Goal: Transaction & Acquisition: Purchase product/service

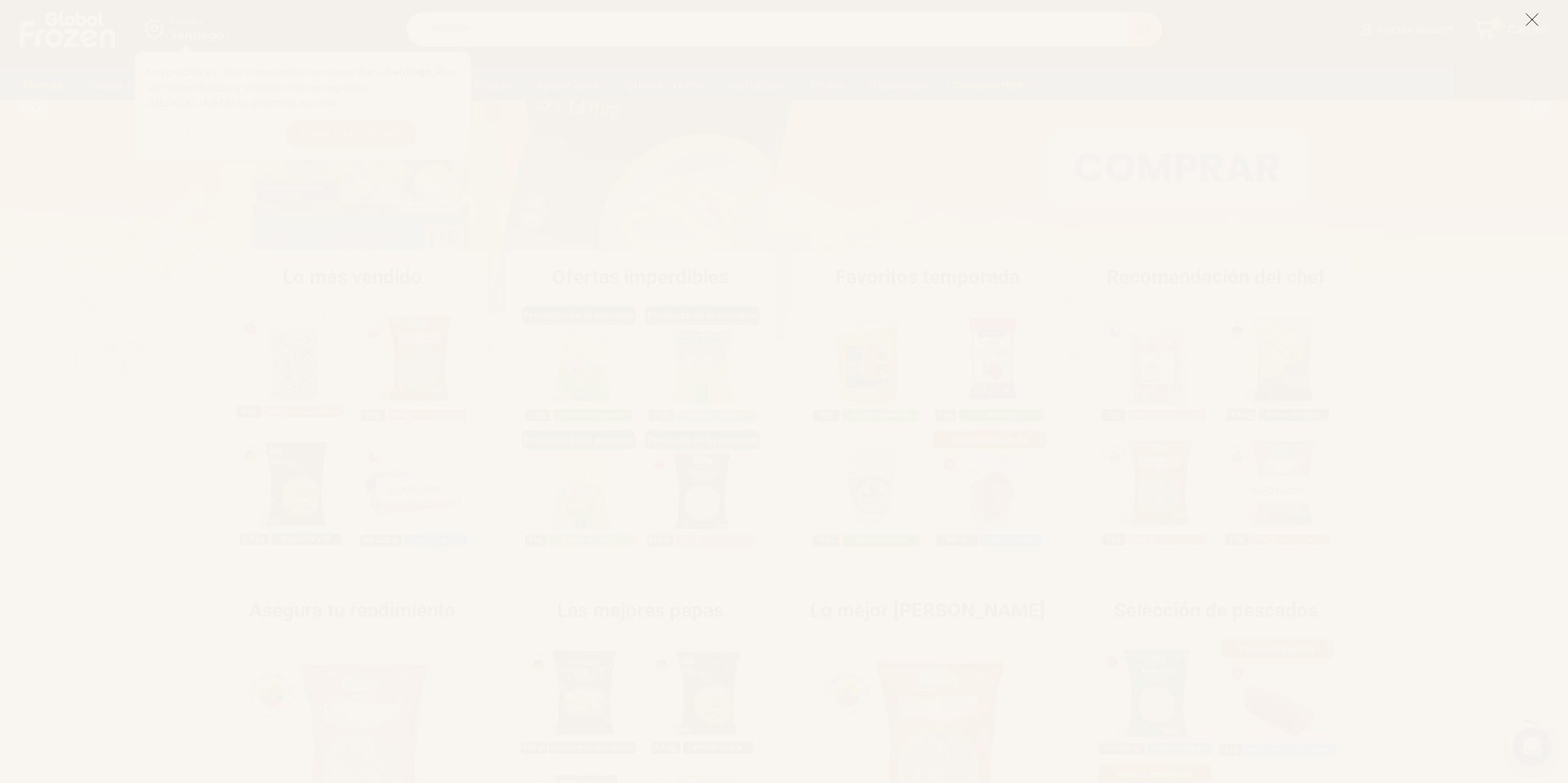
scroll to position [200, 0]
click at [1528, 20] on icon at bounding box center [1532, 19] width 15 height 15
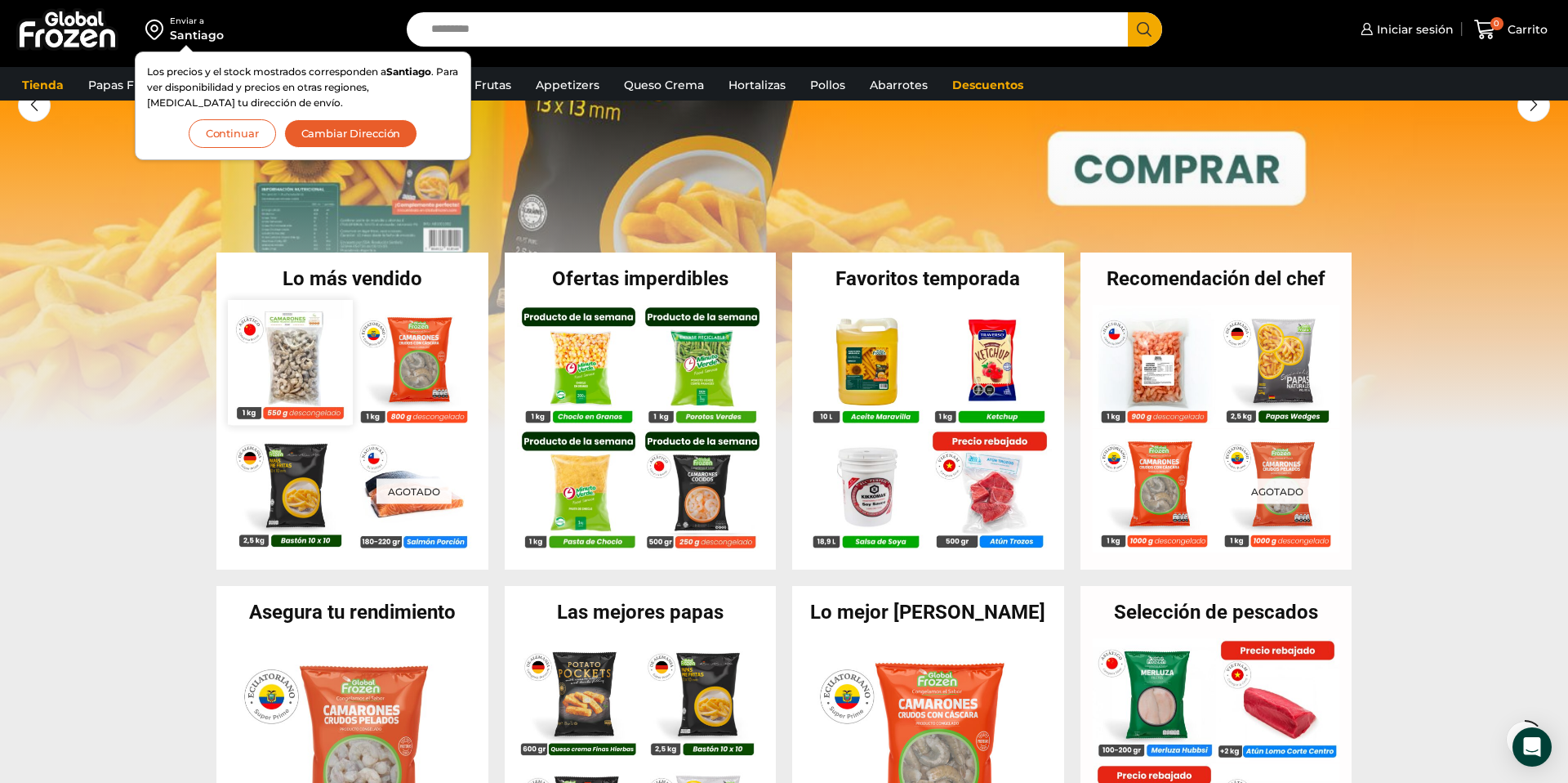
click at [323, 382] on img at bounding box center [290, 362] width 124 height 124
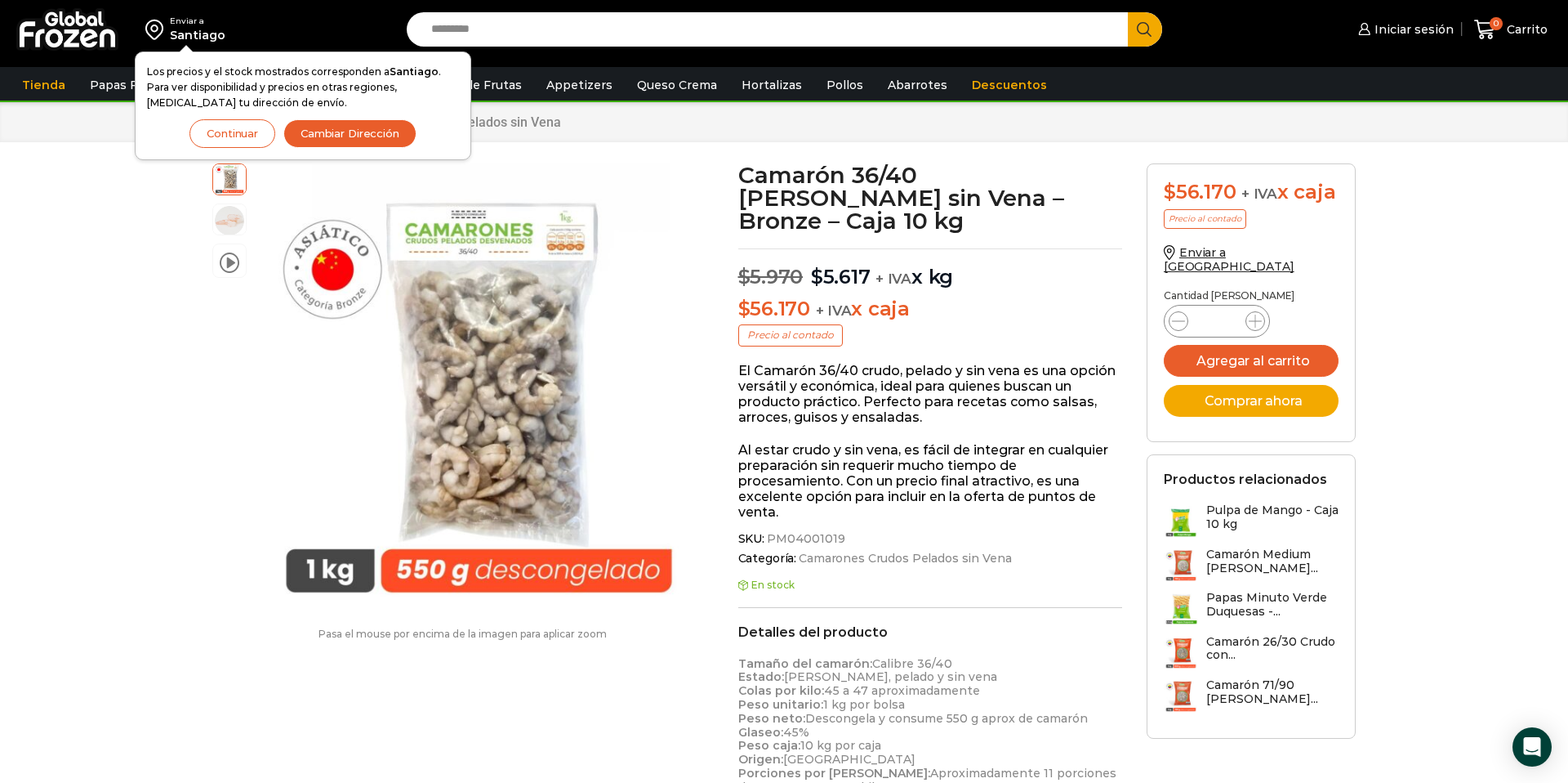
scroll to position [45, 0]
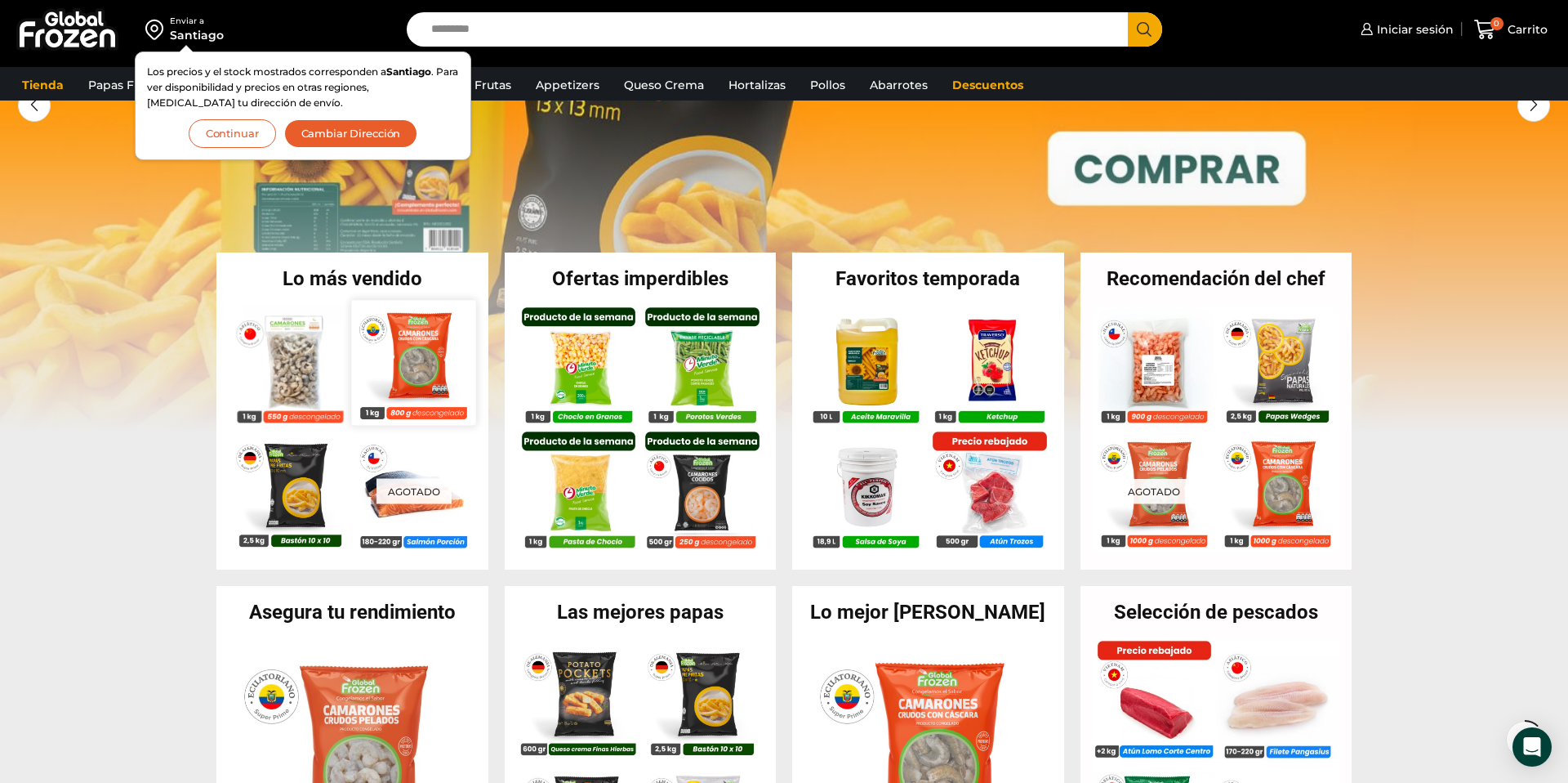
click at [423, 357] on img at bounding box center [415, 362] width 124 height 124
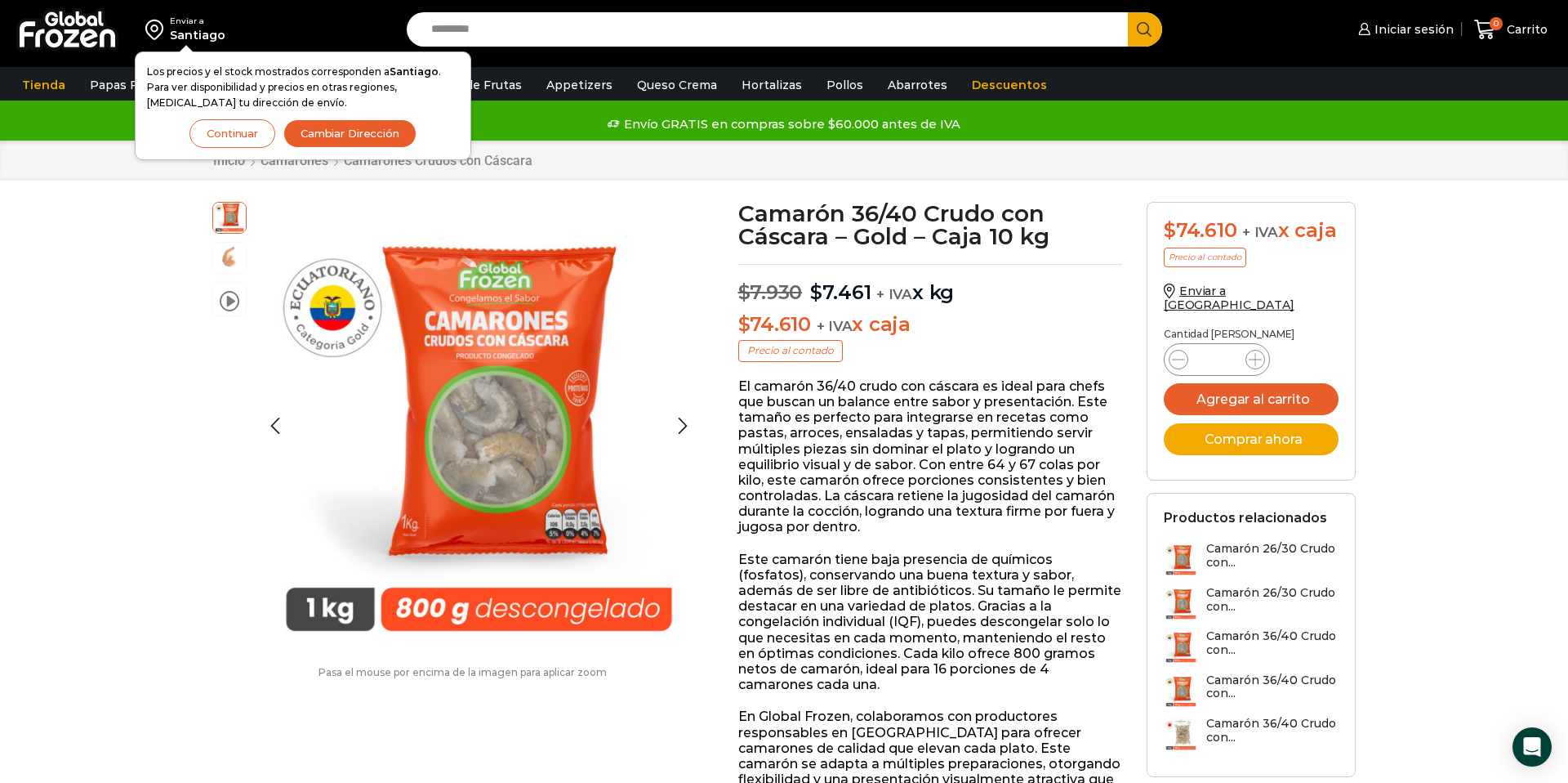
click at [232, 257] on img at bounding box center [230, 257] width 33 height 33
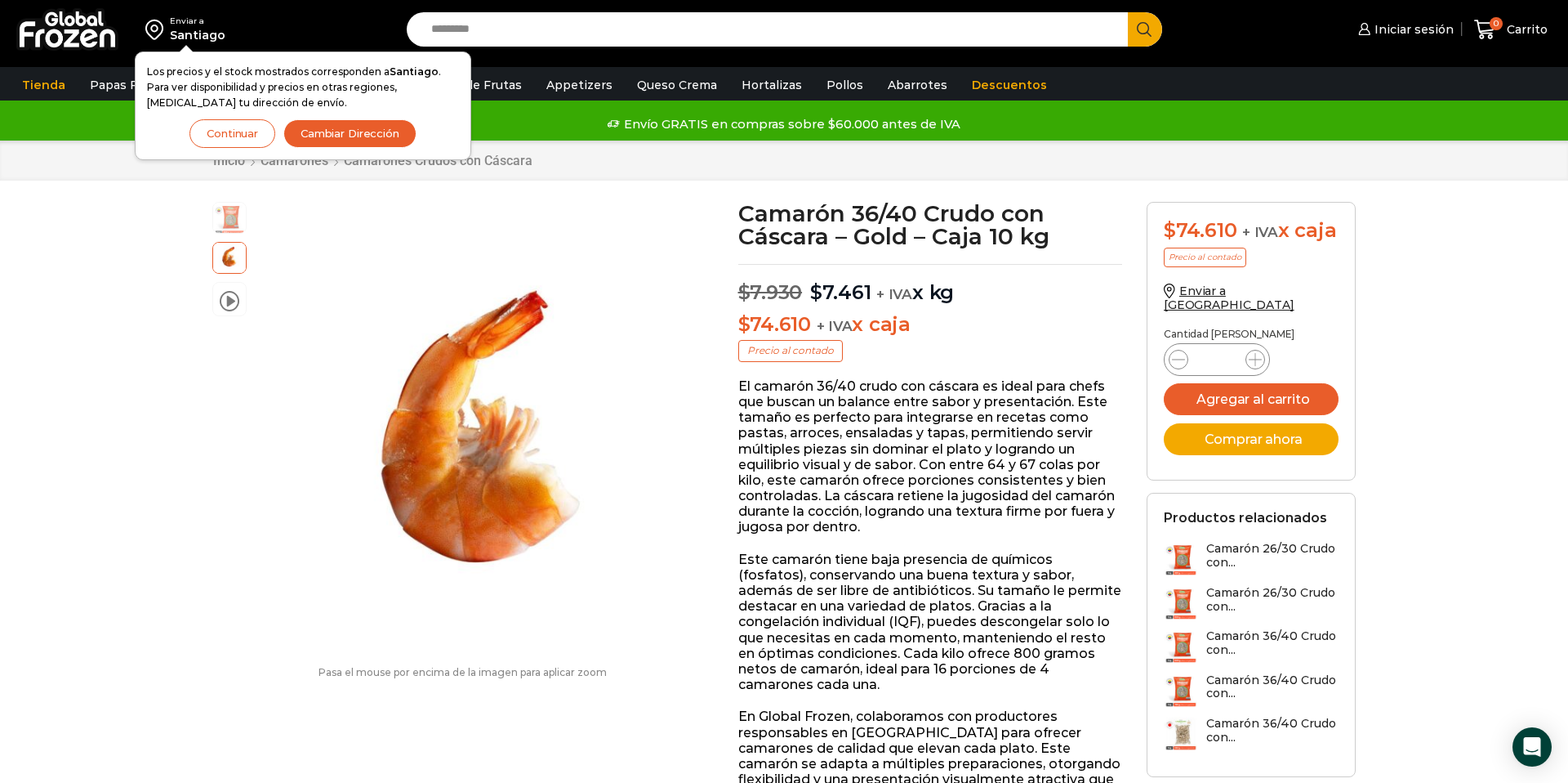
click at [261, 139] on button "Continuar" at bounding box center [232, 134] width 86 height 29
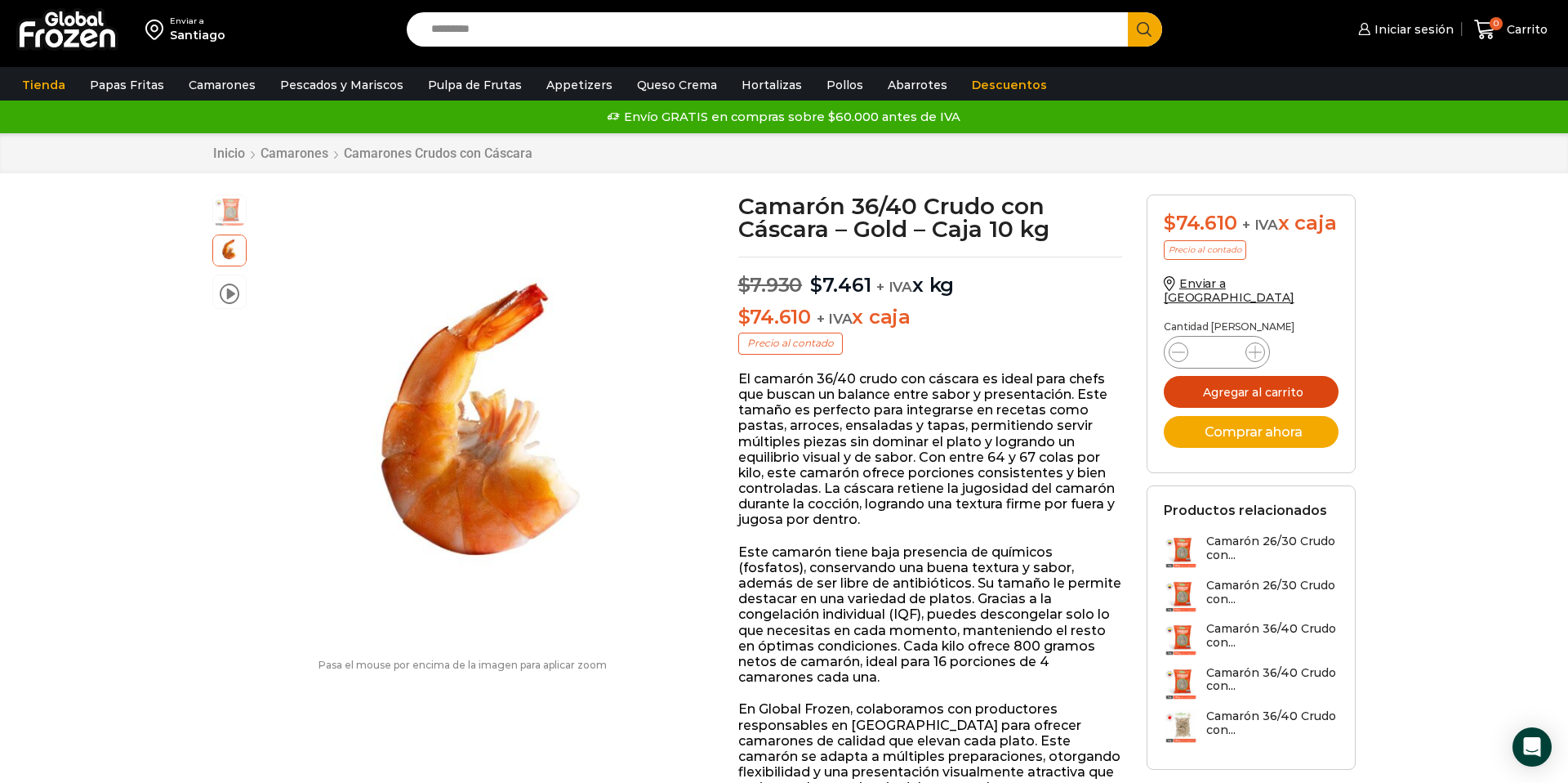
drag, startPoint x: 1246, startPoint y: 385, endPoint x: 1295, endPoint y: 379, distance: 49.4
click at [1247, 385] on button "Agregar al carrito" at bounding box center [1251, 392] width 174 height 32
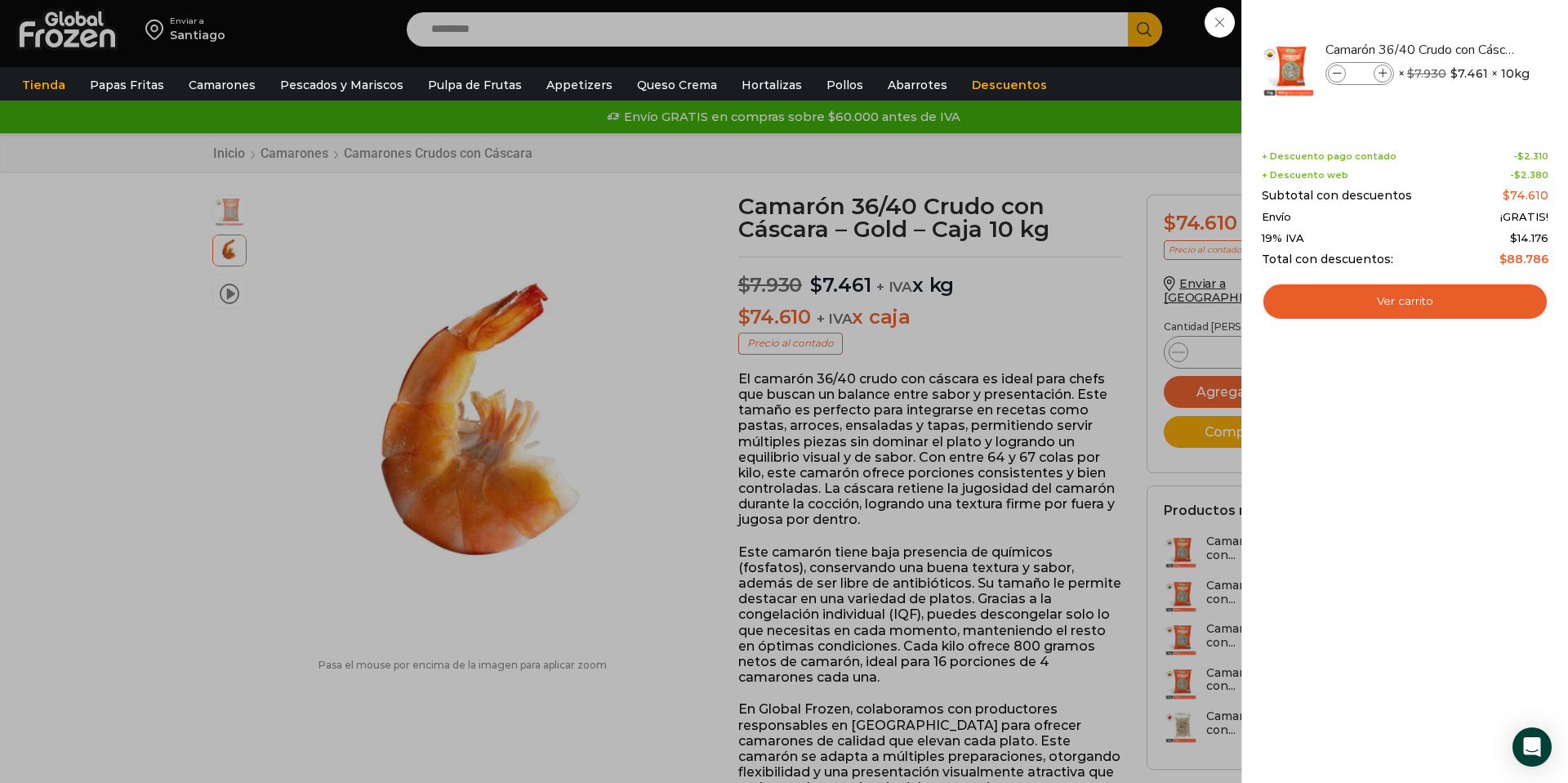
click at [1470, 49] on div "1 Carrito 1 1 Shopping Cart *" at bounding box center [1511, 30] width 81 height 39
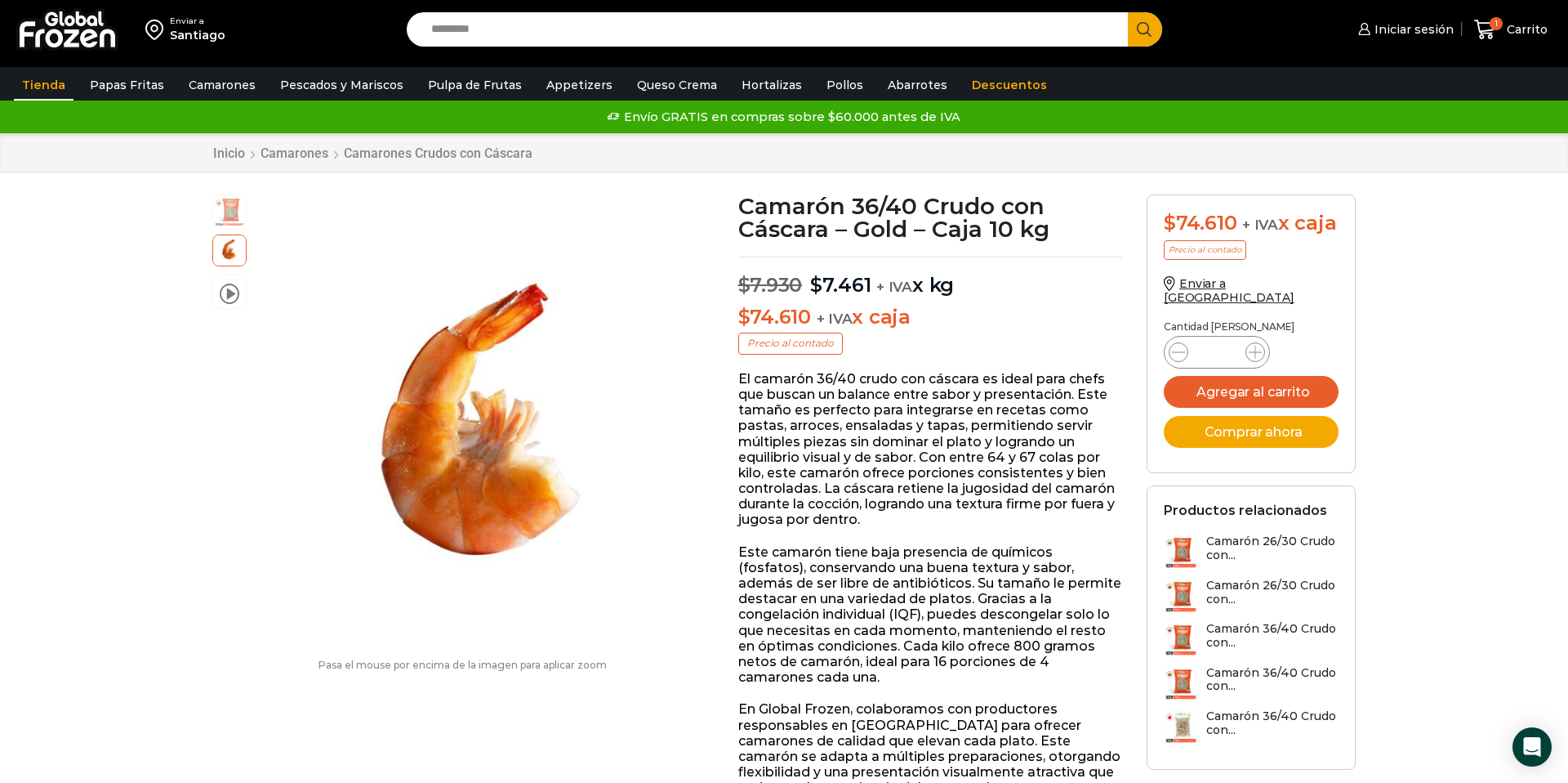
click at [54, 85] on link "Tienda" at bounding box center [44, 85] width 60 height 31
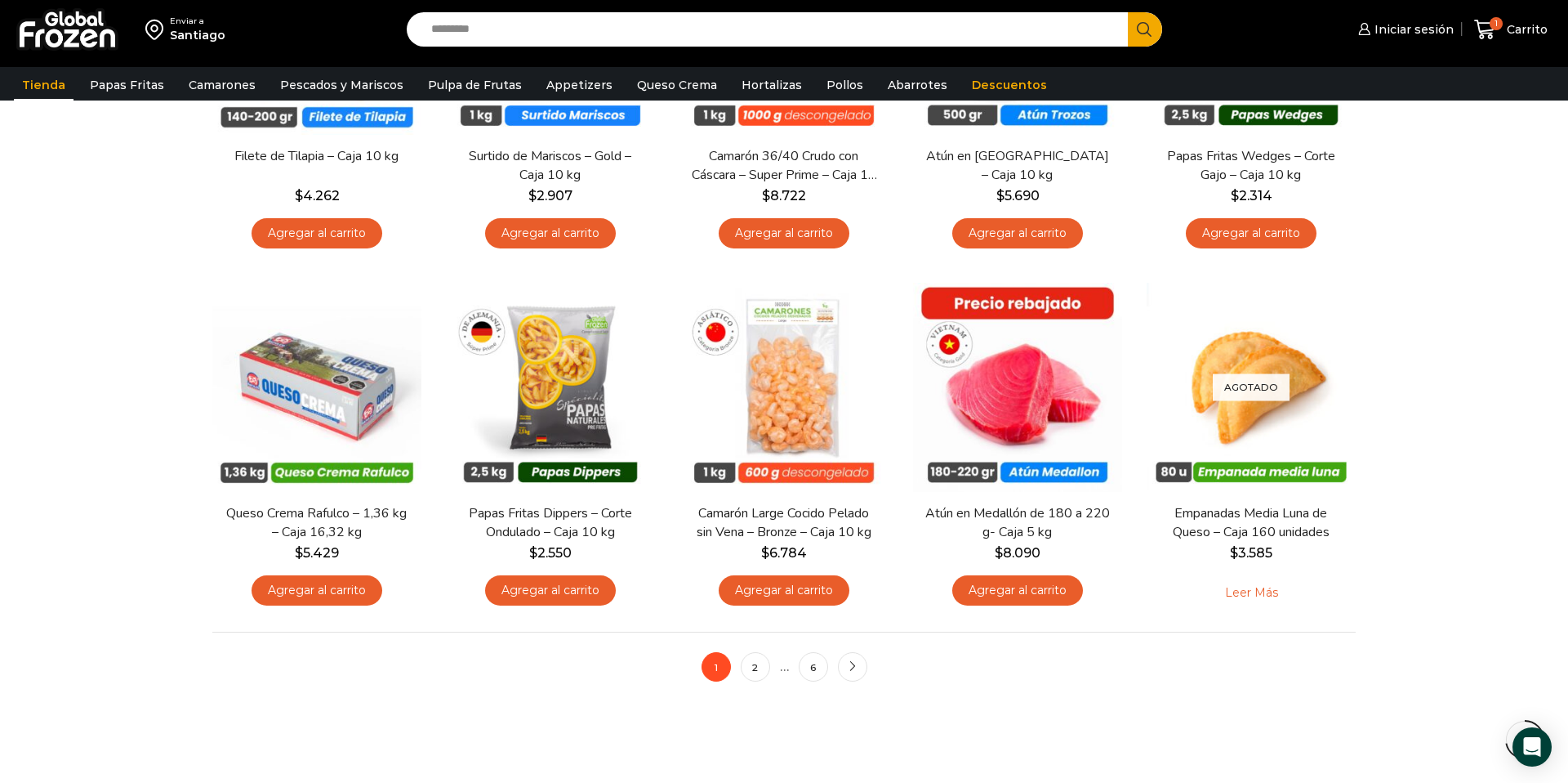
scroll to position [1041, 0]
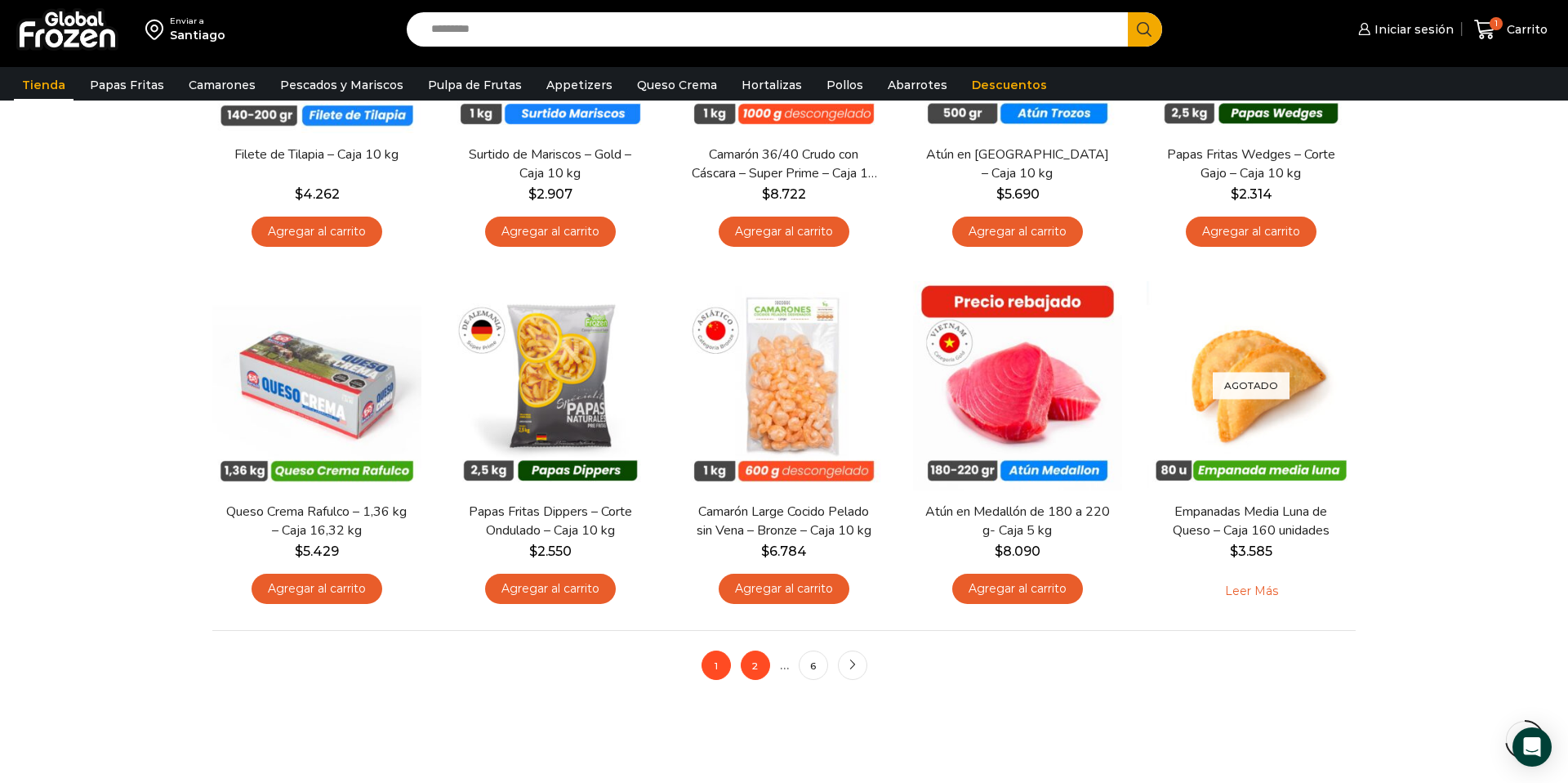
click at [754, 673] on link "2" at bounding box center [755, 665] width 29 height 29
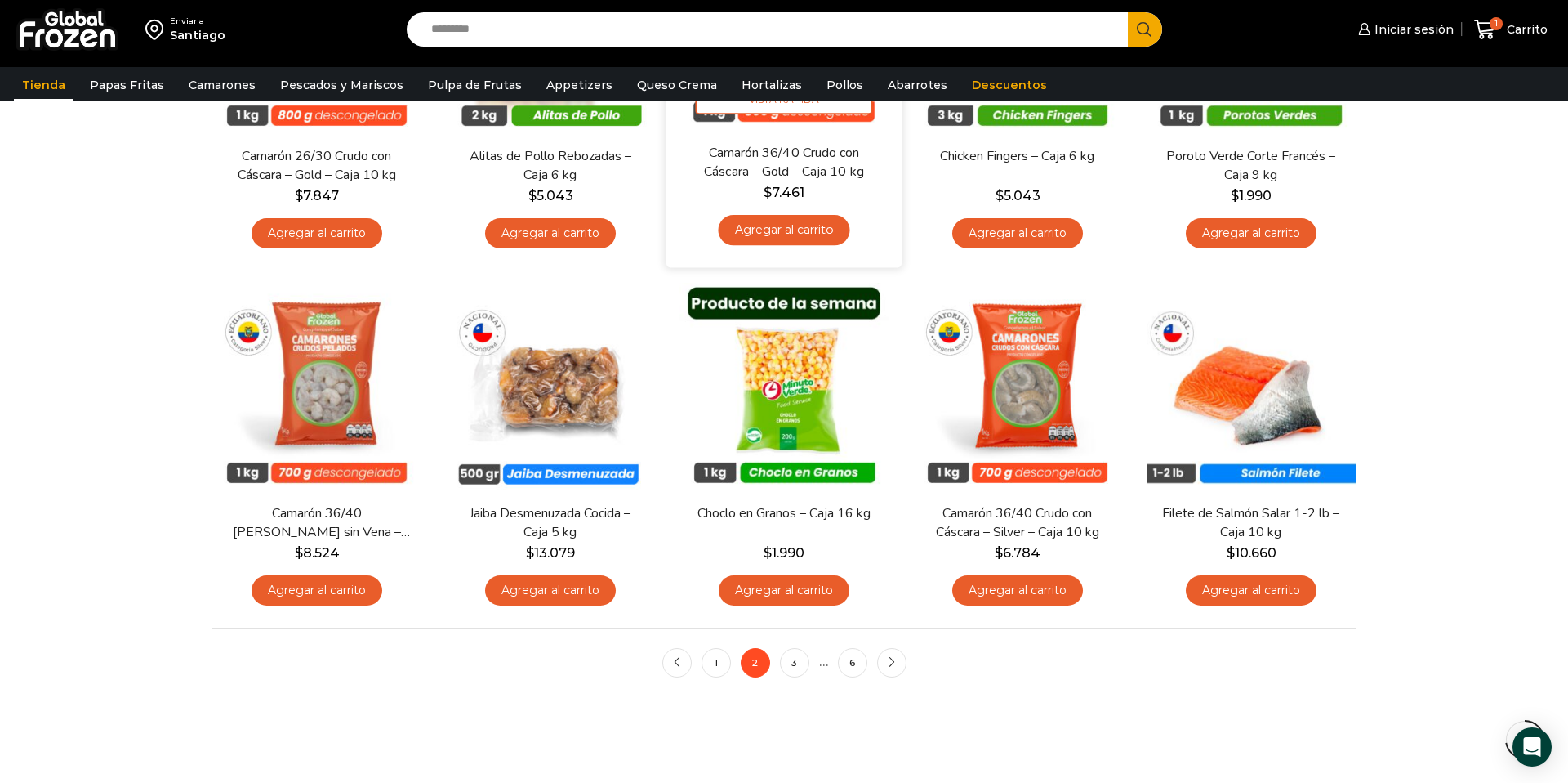
scroll to position [1049, 0]
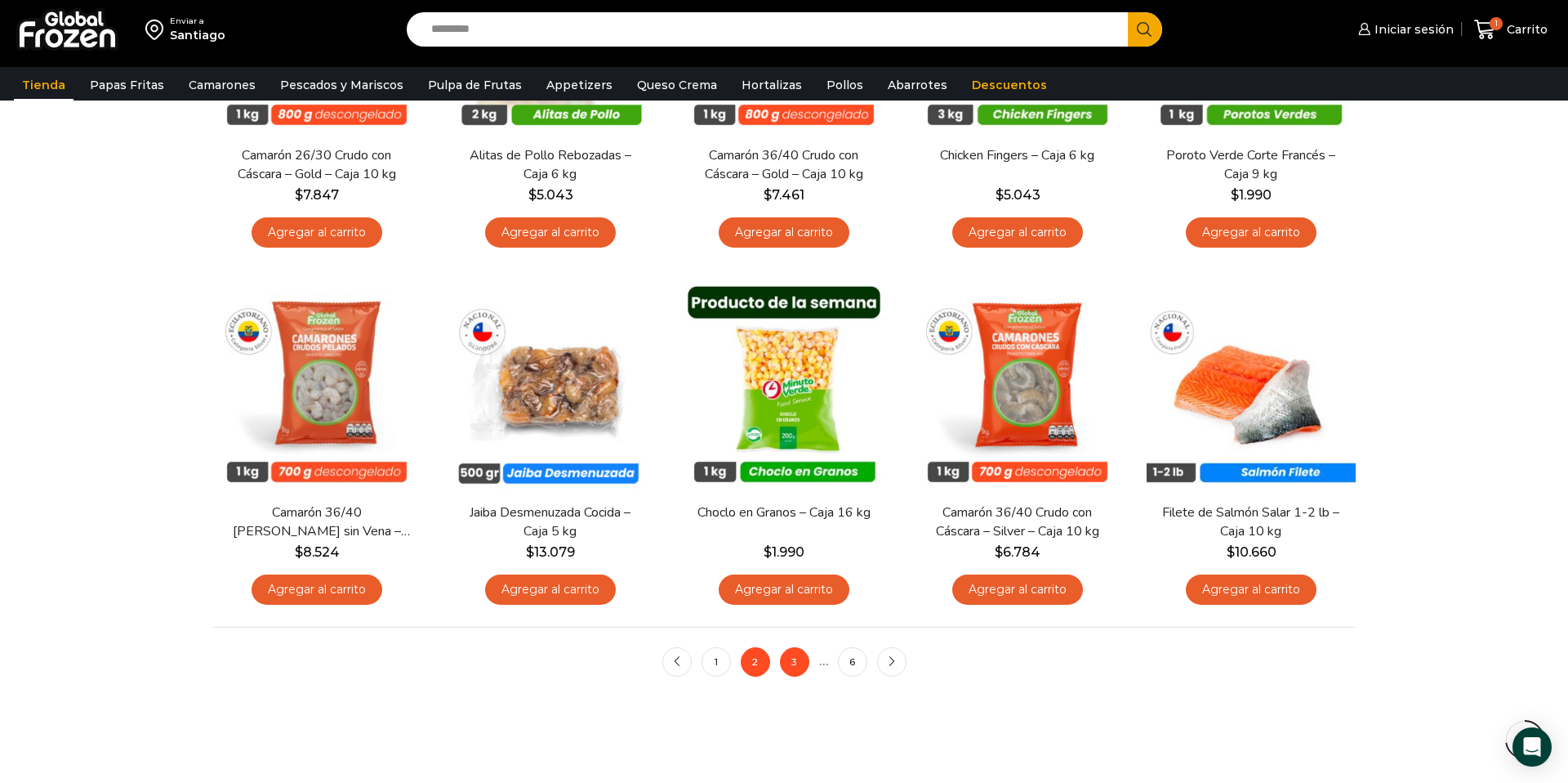
click at [792, 666] on link "3" at bounding box center [794, 662] width 29 height 29
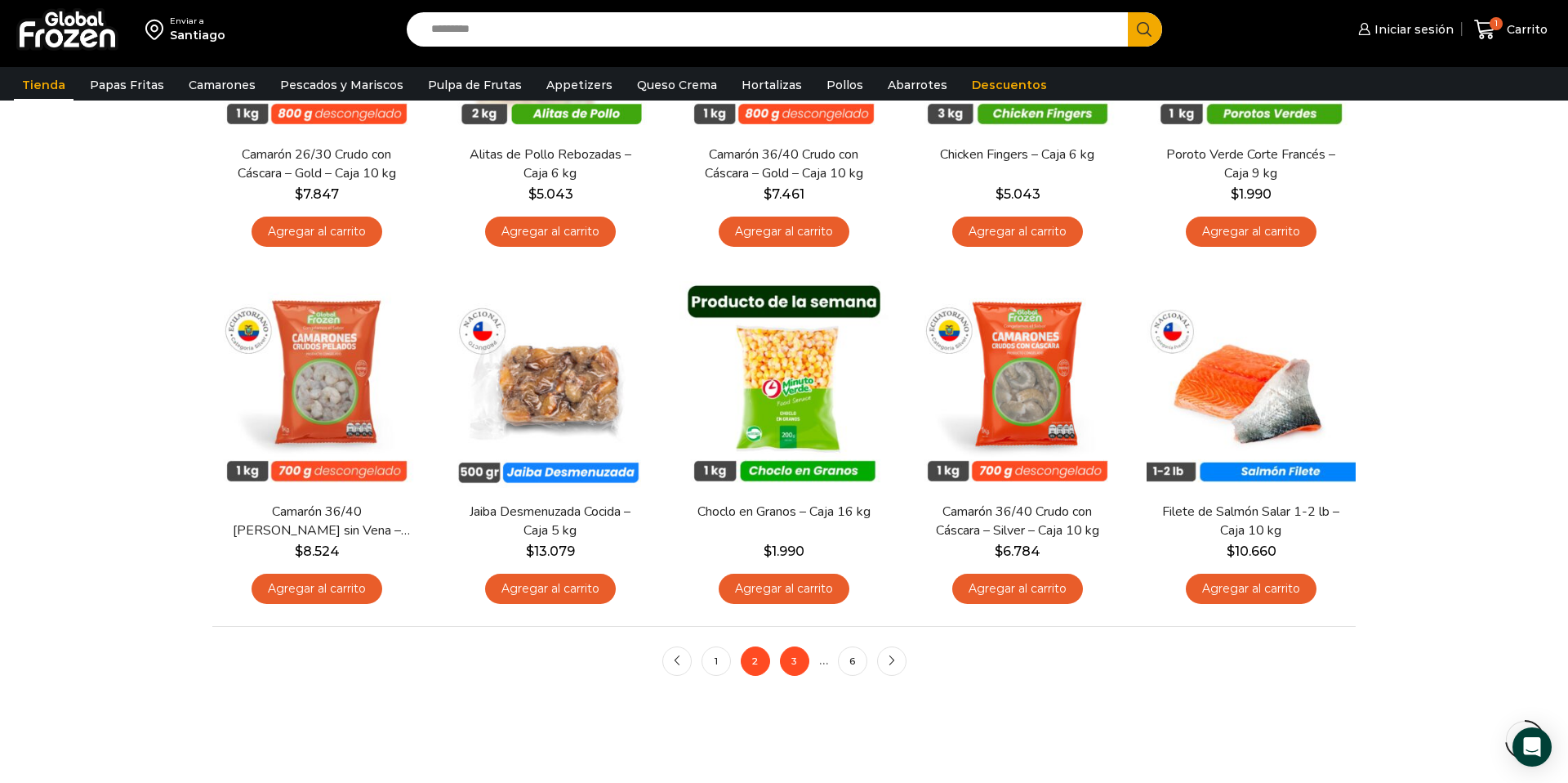
scroll to position [1053, 0]
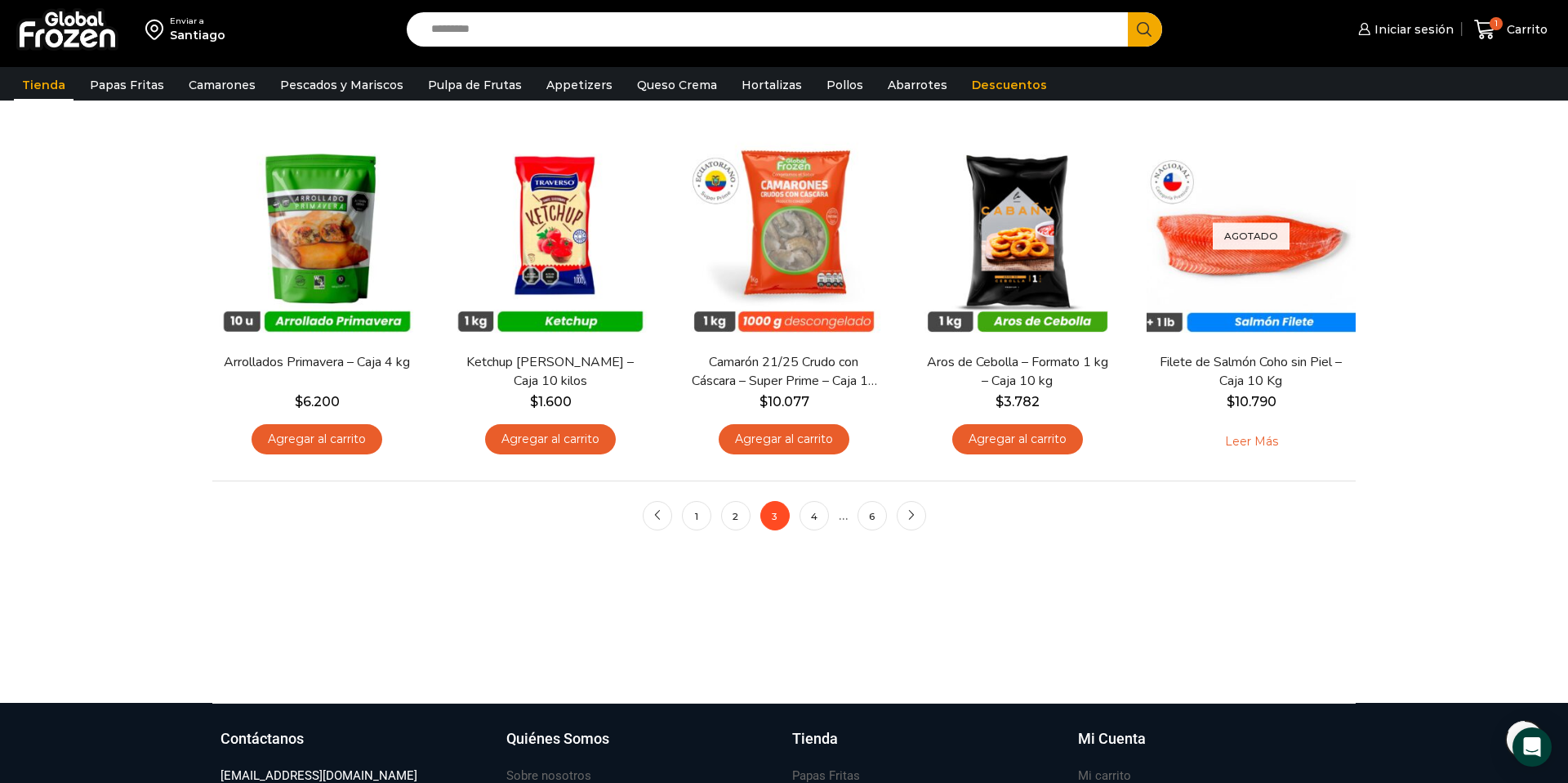
scroll to position [1192, 0]
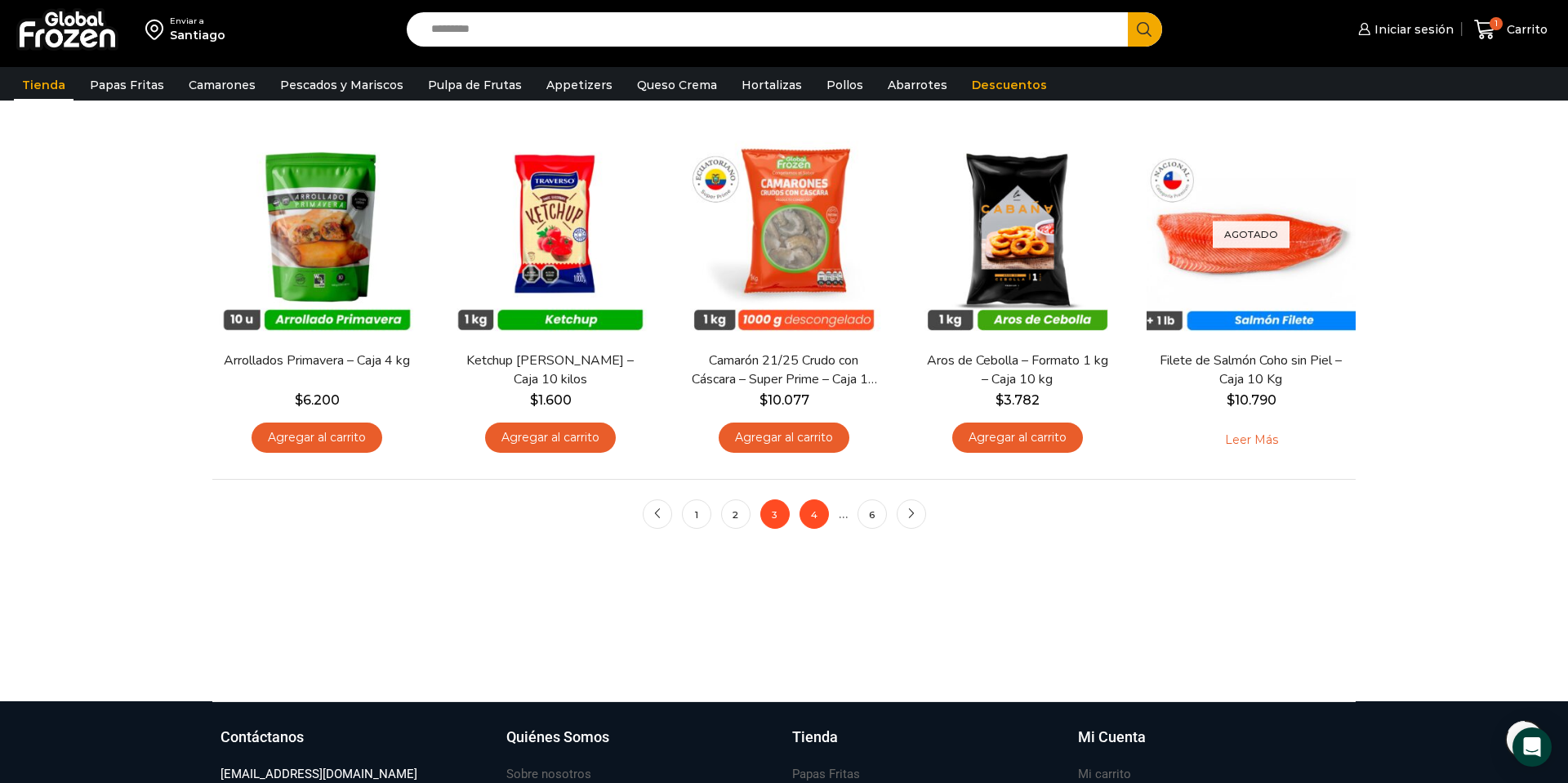
click at [816, 524] on link "4" at bounding box center [815, 514] width 29 height 29
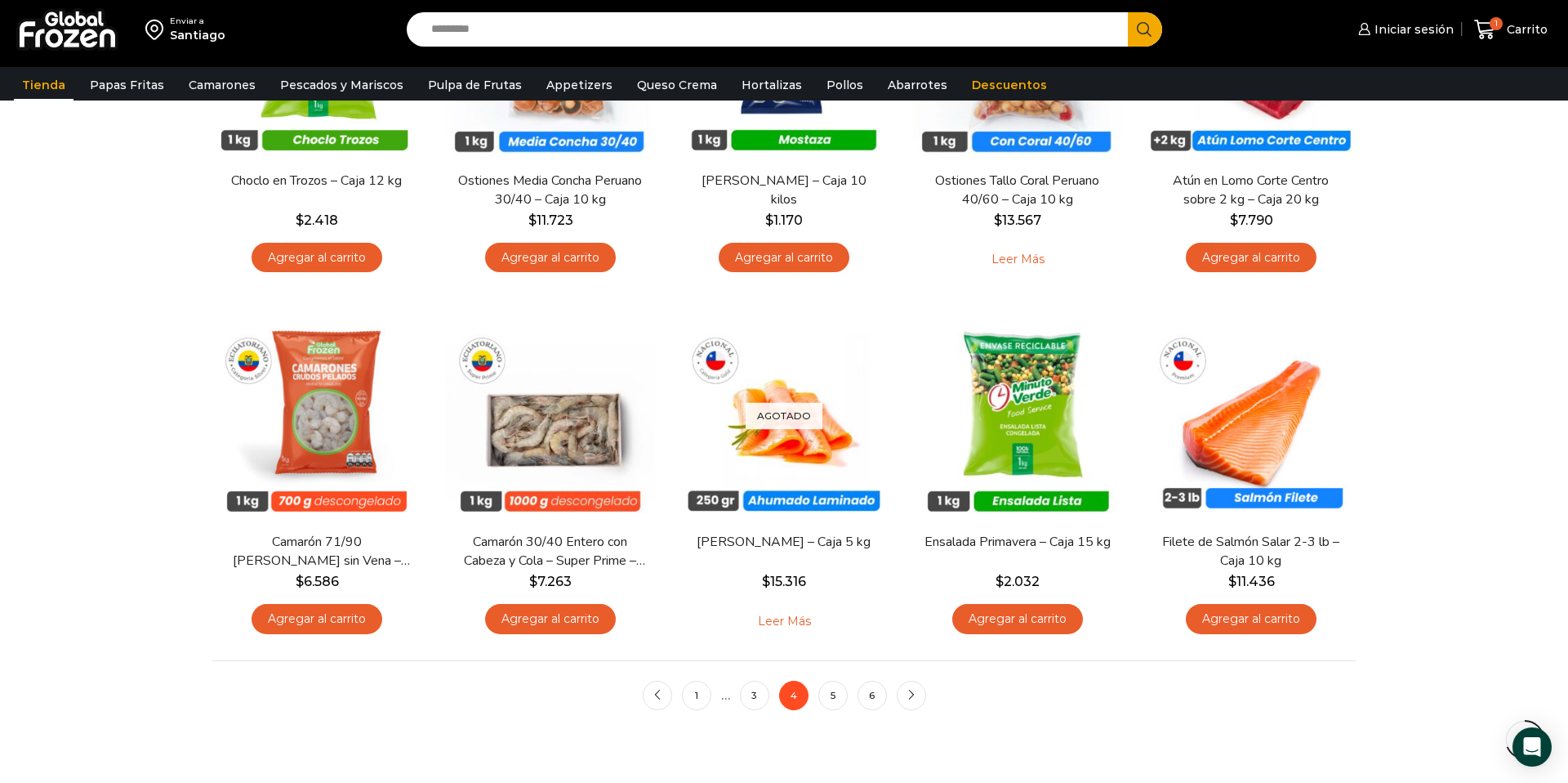
scroll to position [1030, 0]
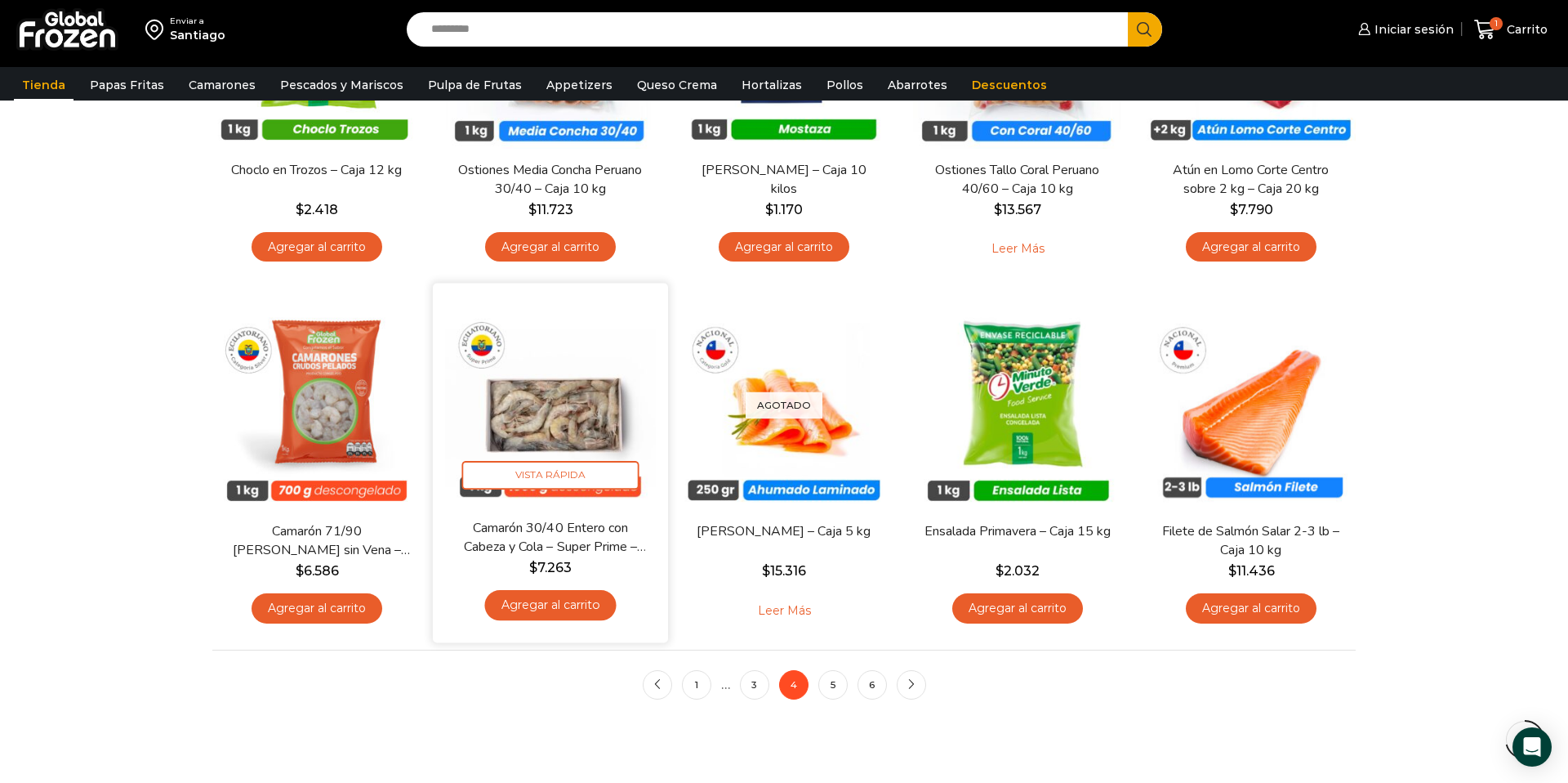
click at [599, 415] on img at bounding box center [551, 400] width 211 height 211
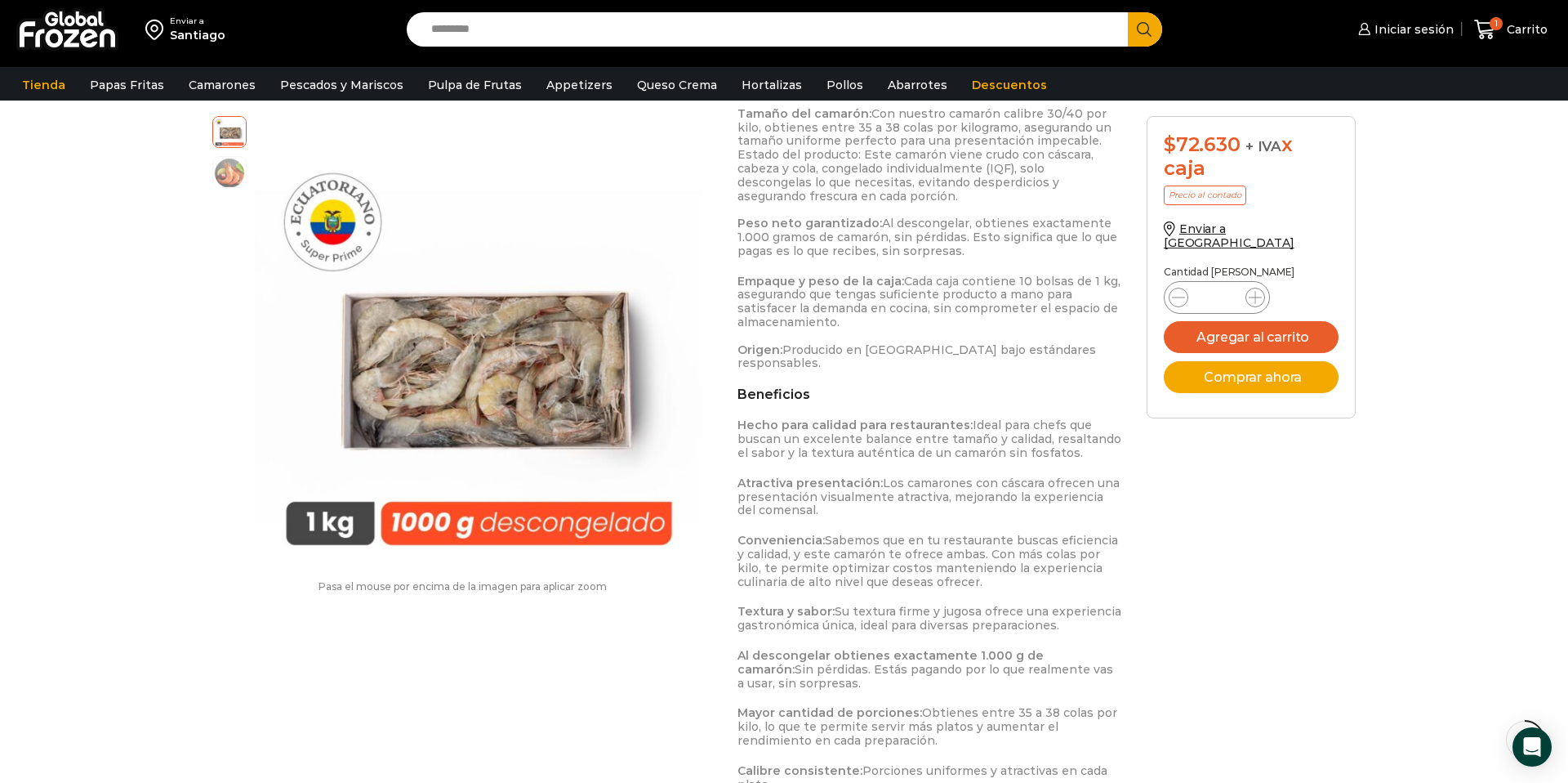
scroll to position [833, 0]
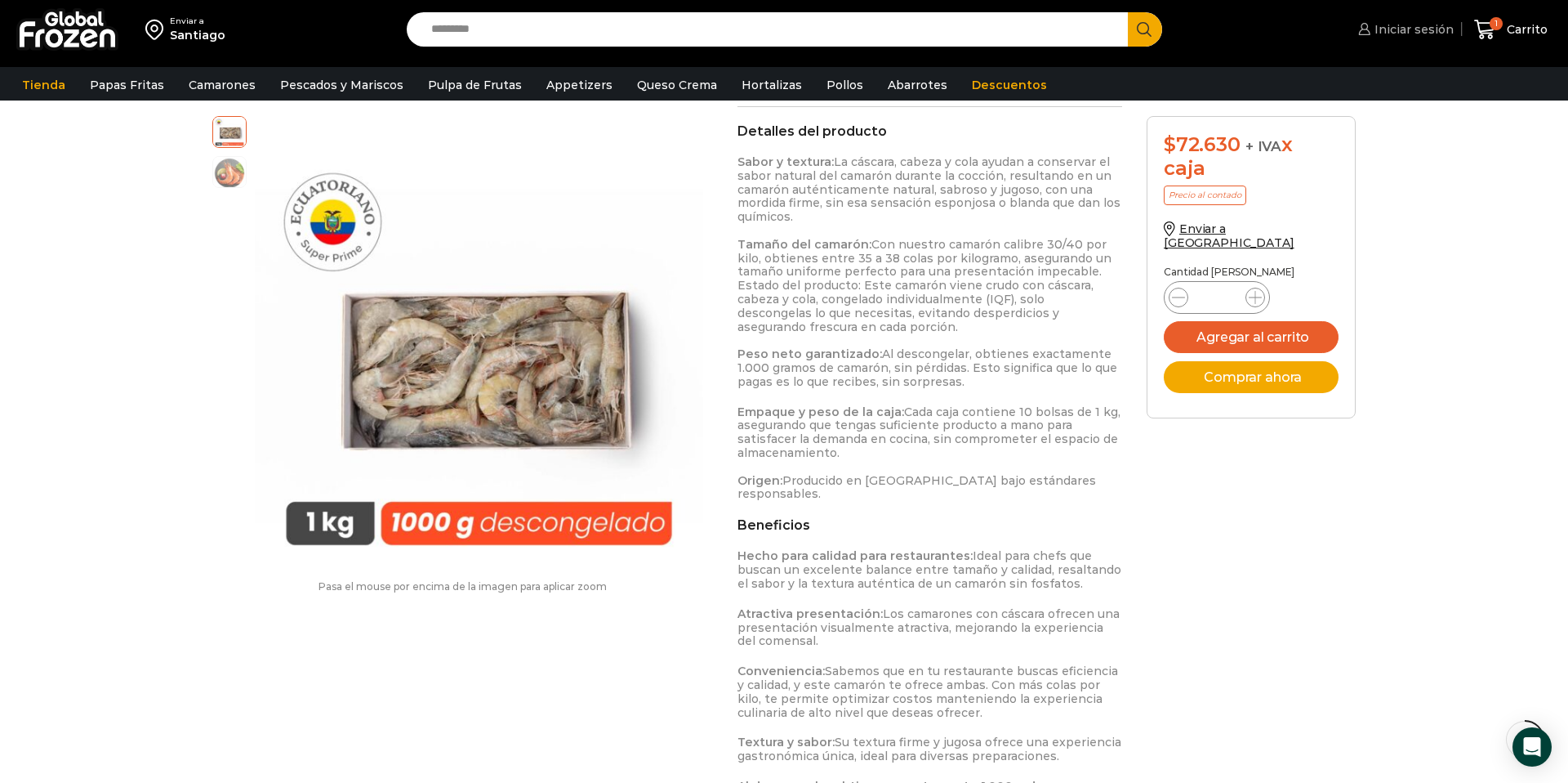
click at [1413, 28] on span "Iniciar sesión" at bounding box center [1412, 29] width 83 height 16
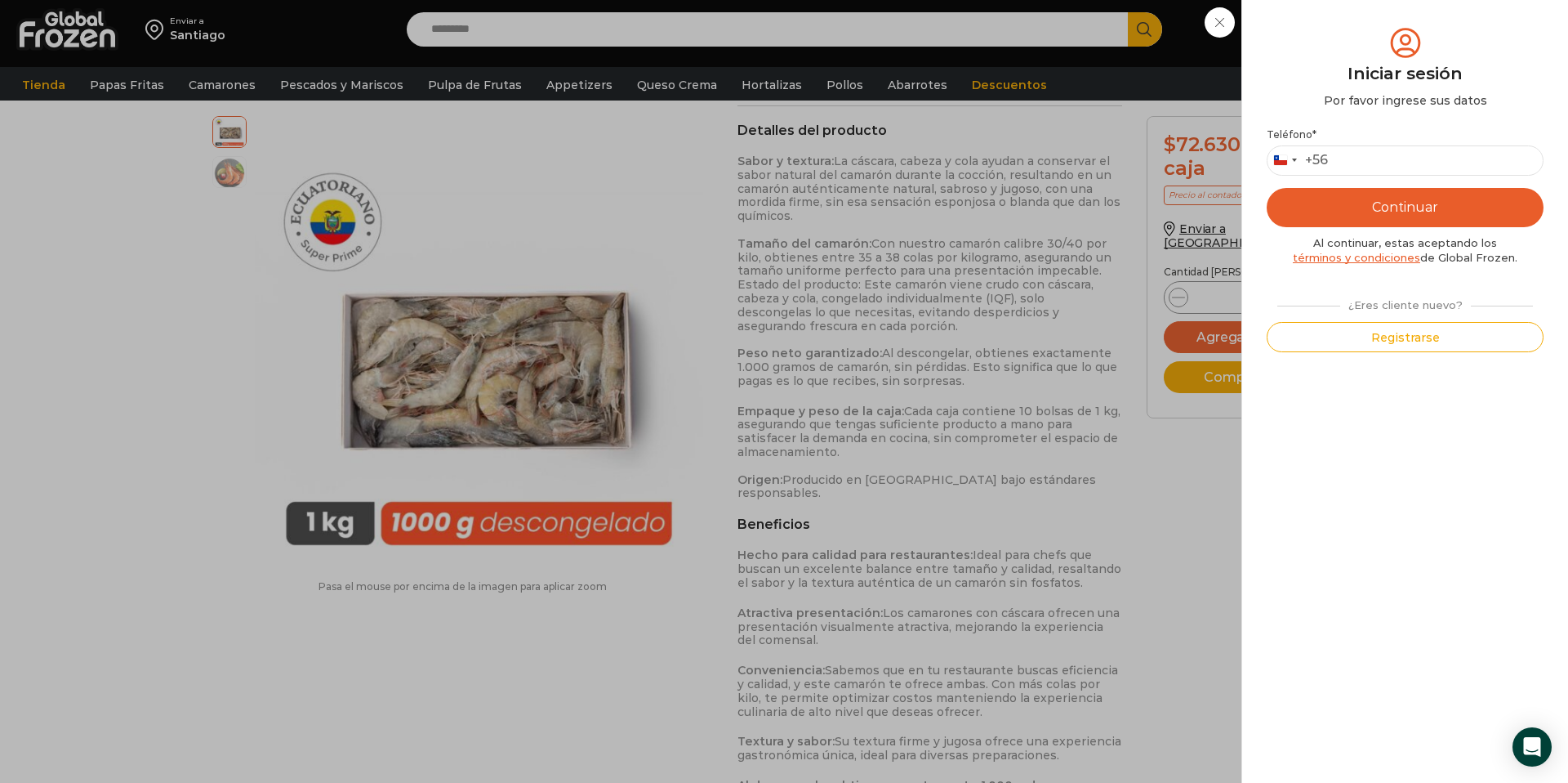
scroll to position [842, 0]
click at [1354, 46] on div "Iniciar sesión Mi cuenta Login Register Iniciar sesión Por favor ingrese sus da…" at bounding box center [1403, 29] width 100 height 33
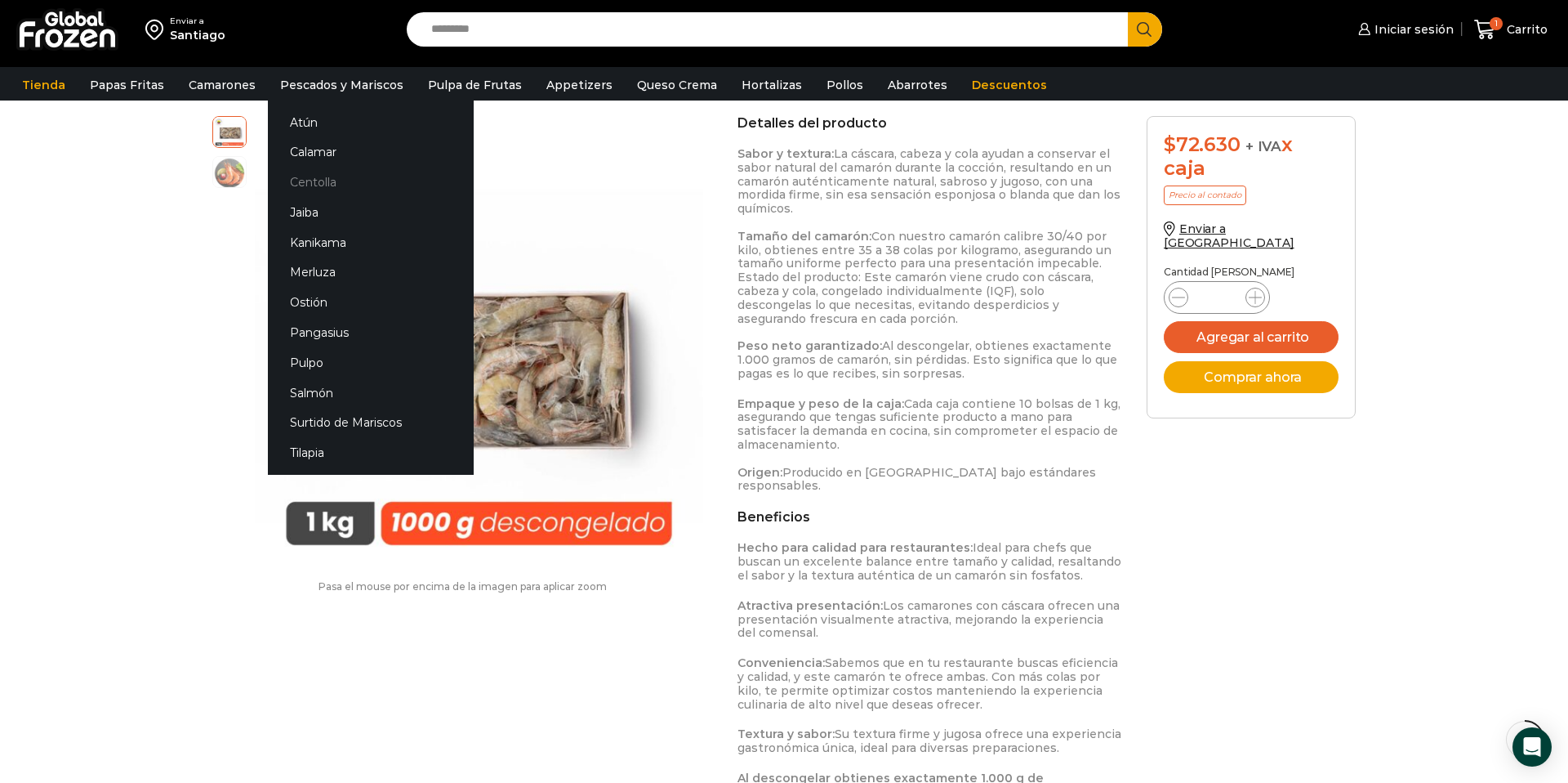
click at [309, 174] on link "Centolla" at bounding box center [371, 182] width 206 height 30
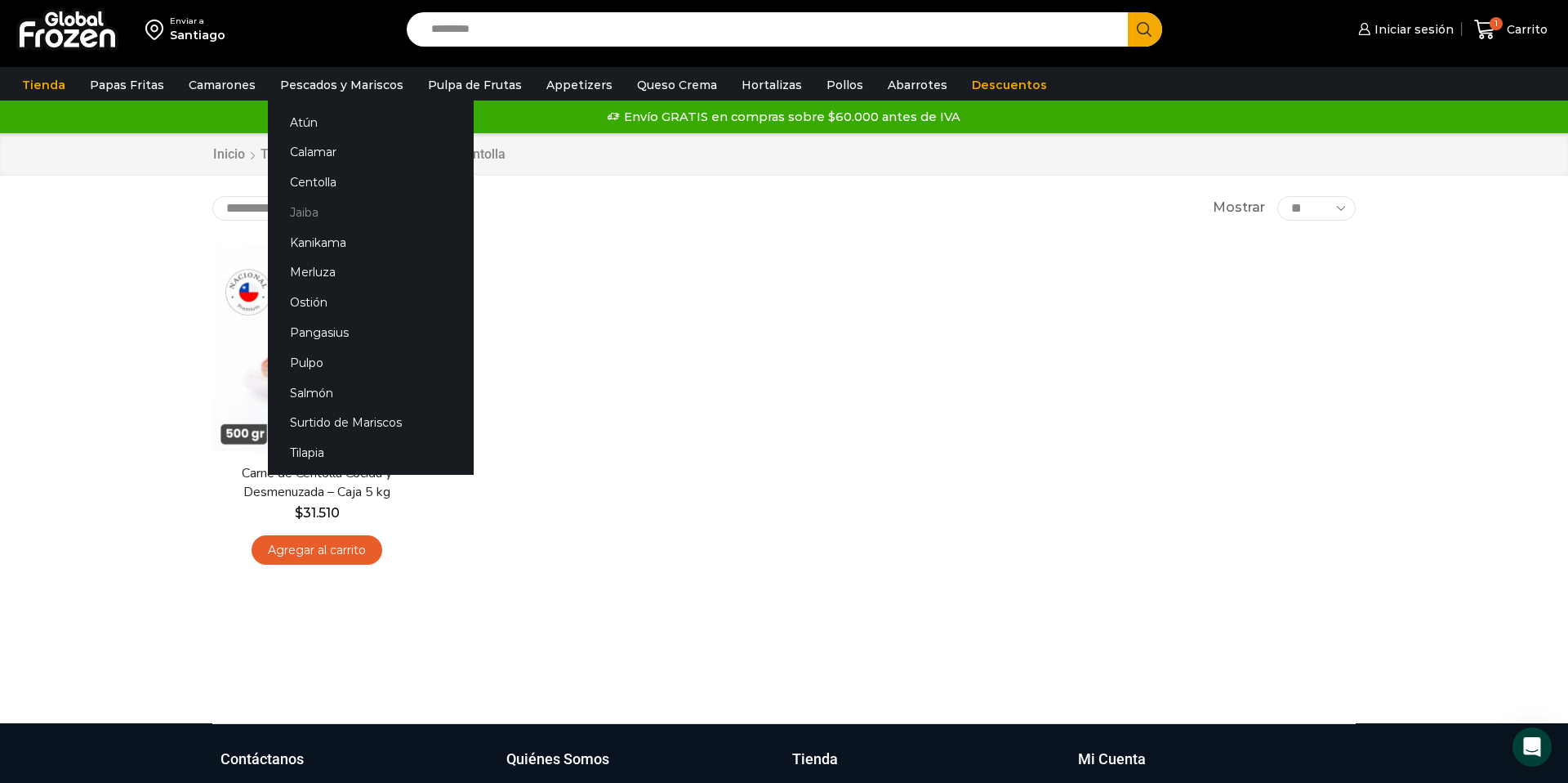
click at [305, 213] on link "Jaiba" at bounding box center [371, 211] width 206 height 30
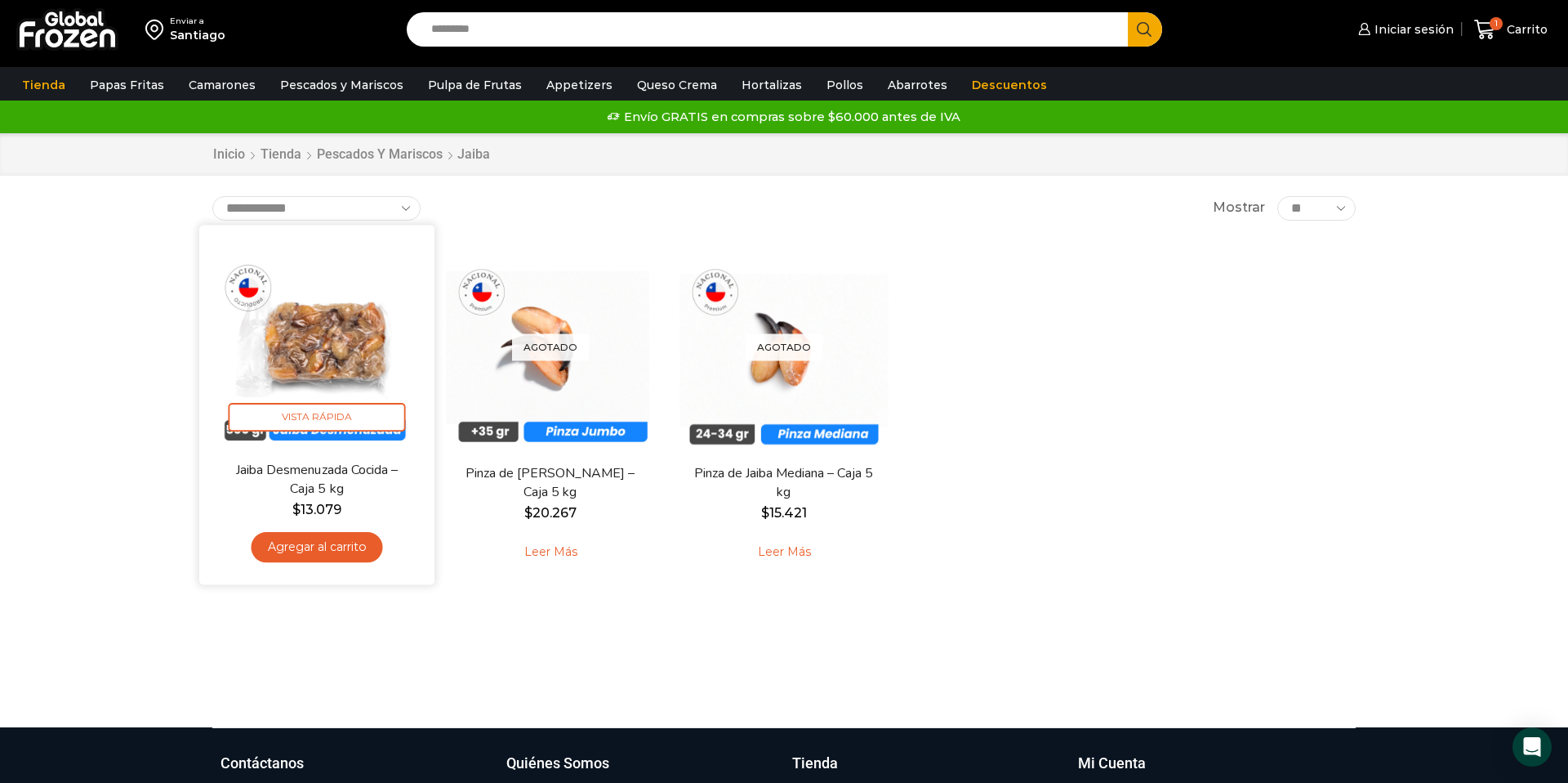
click at [304, 331] on img at bounding box center [317, 343] width 211 height 211
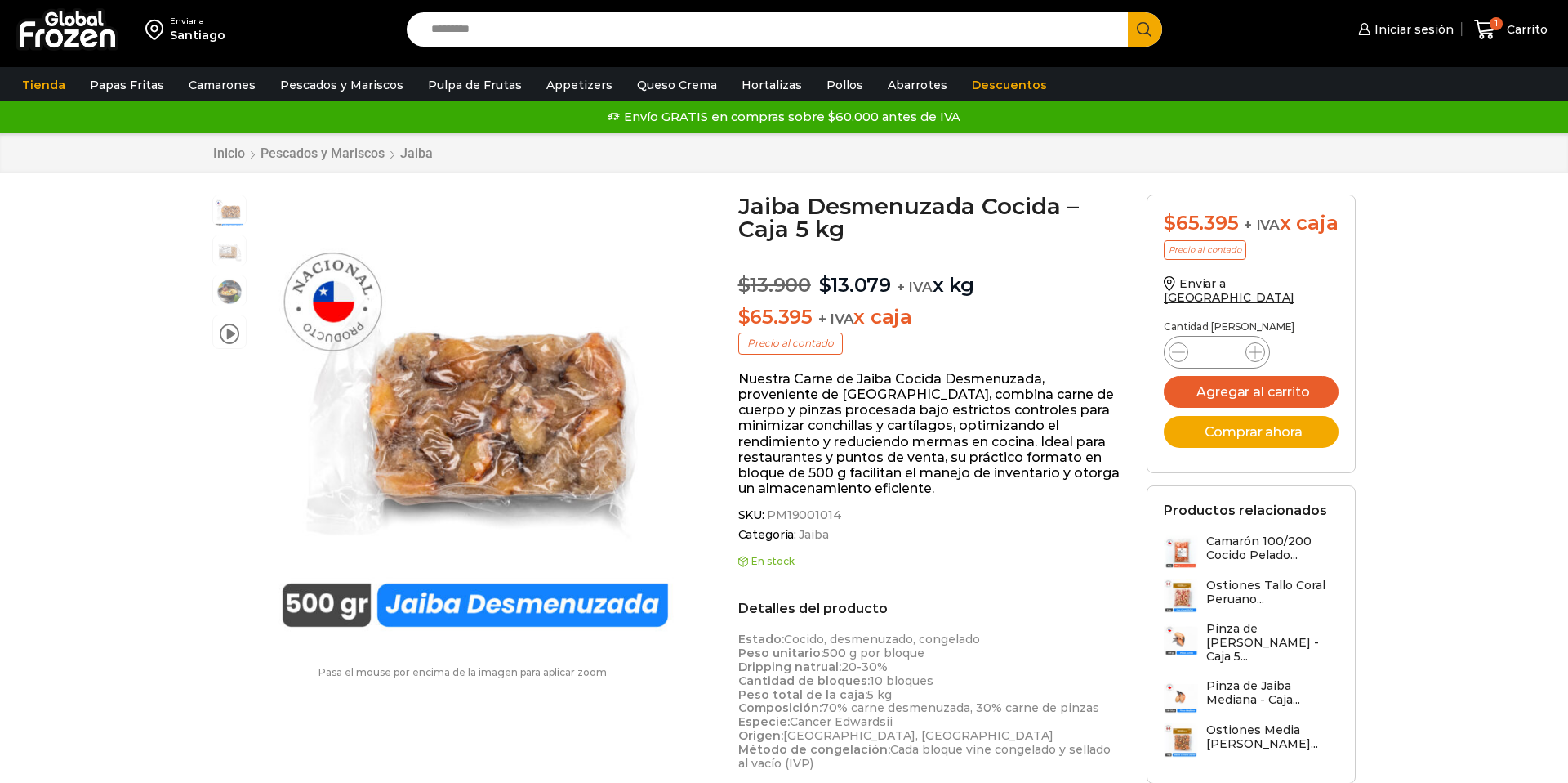
scroll to position [1, 0]
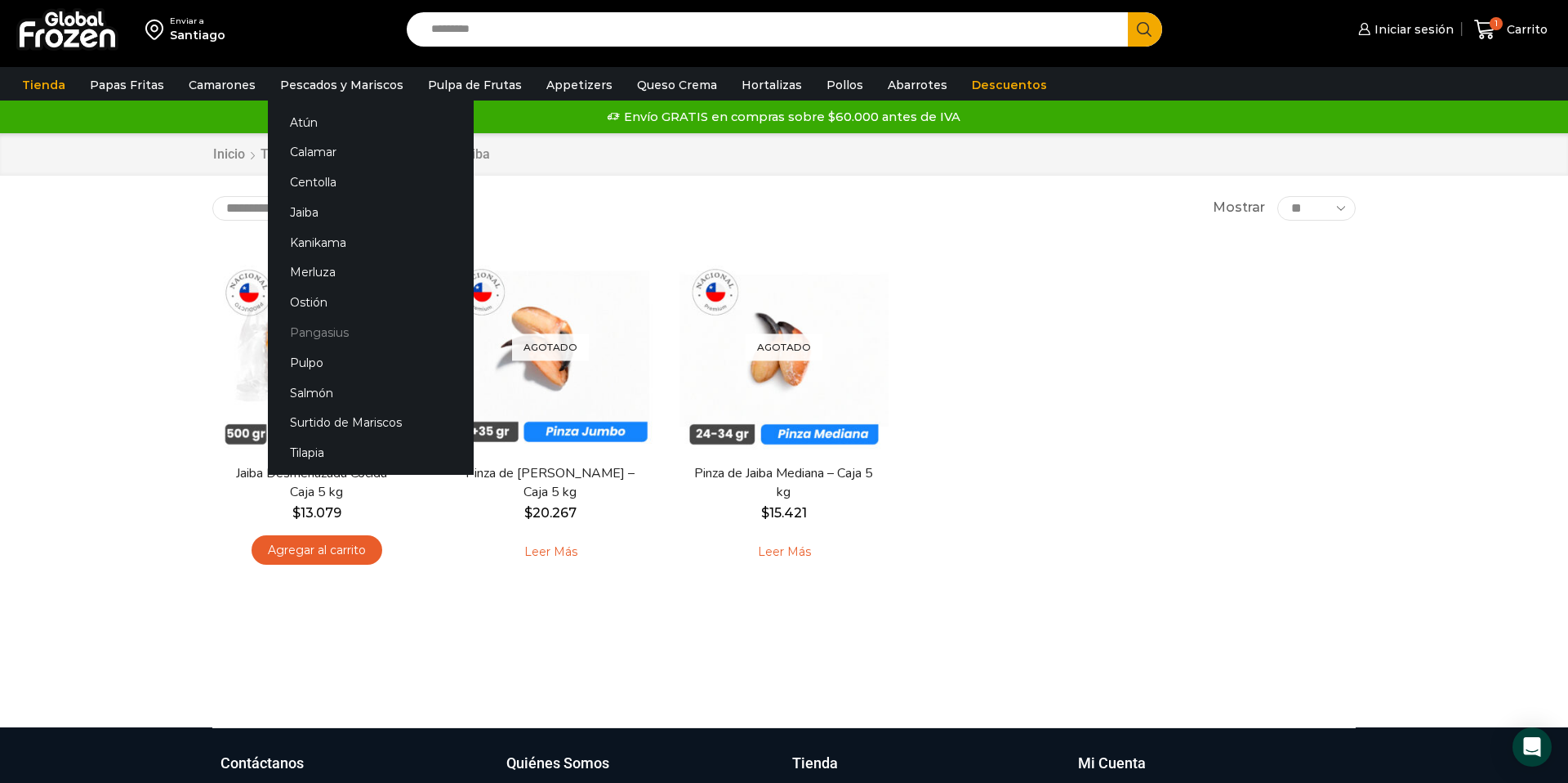
click at [314, 335] on link "Pangasius" at bounding box center [371, 332] width 206 height 30
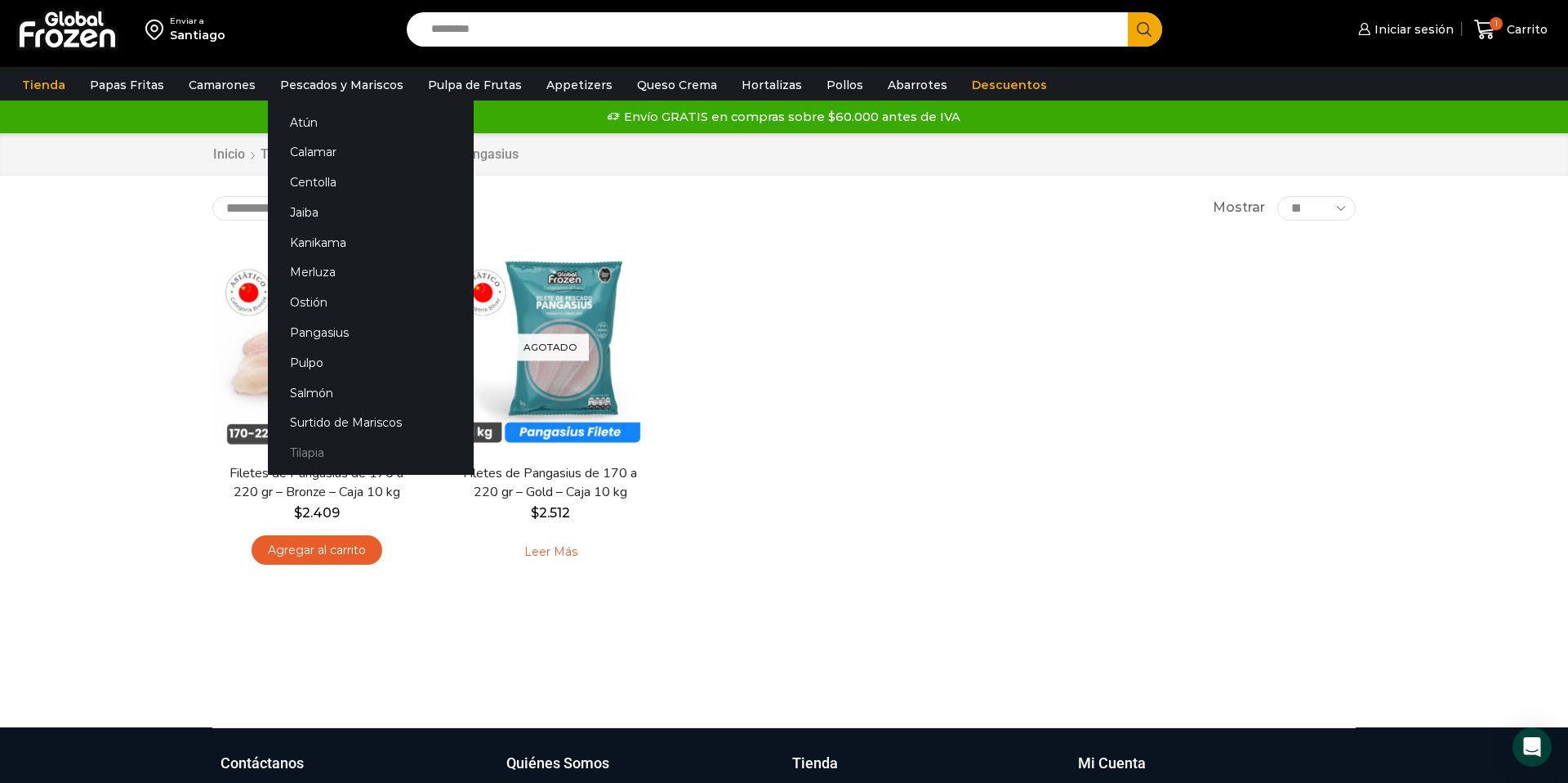
click at [307, 453] on link "Tilapia" at bounding box center [371, 453] width 206 height 30
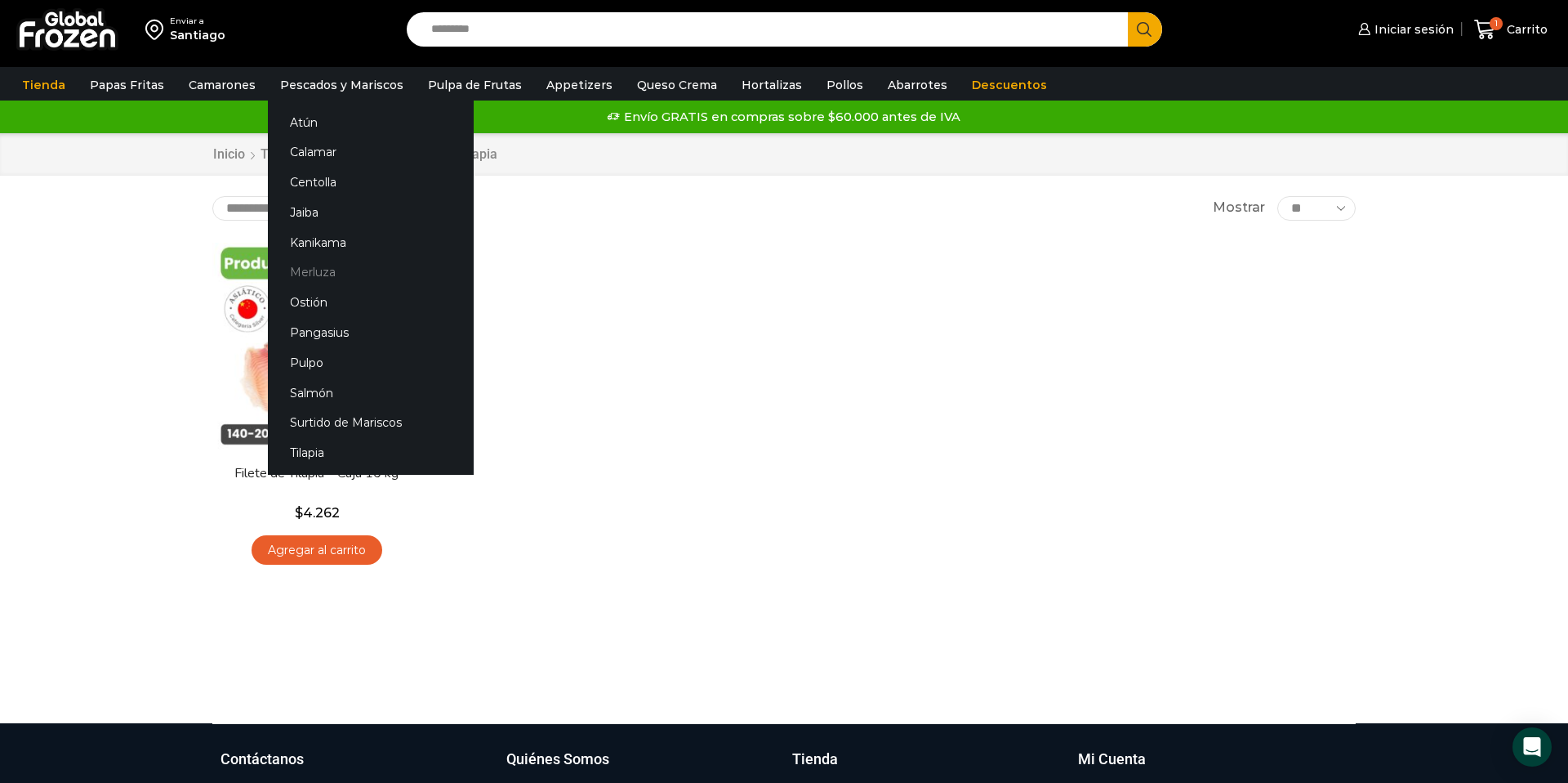
click at [310, 279] on link "Merluza" at bounding box center [371, 272] width 206 height 30
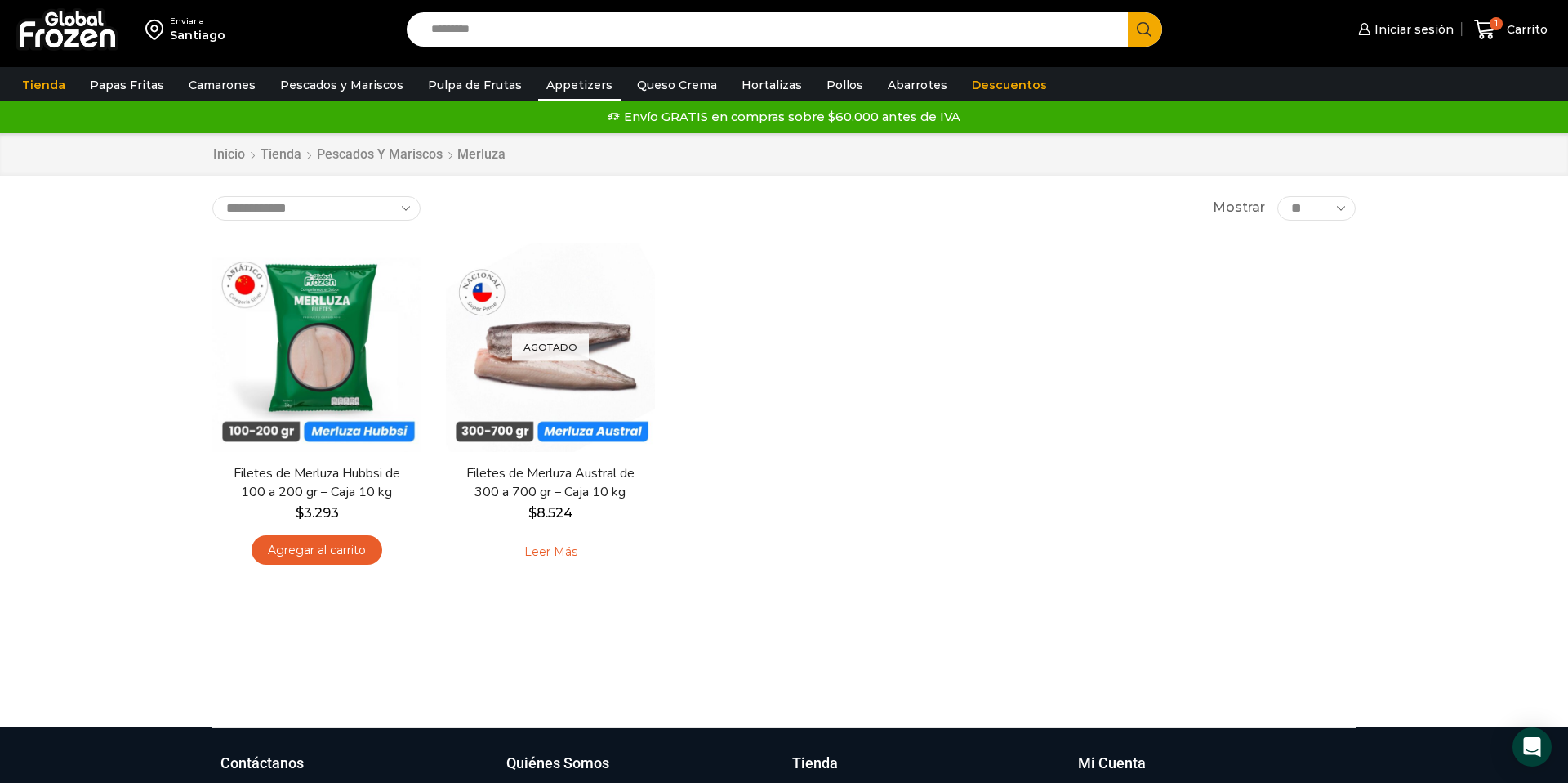
click at [584, 88] on link "Appetizers" at bounding box center [579, 85] width 82 height 31
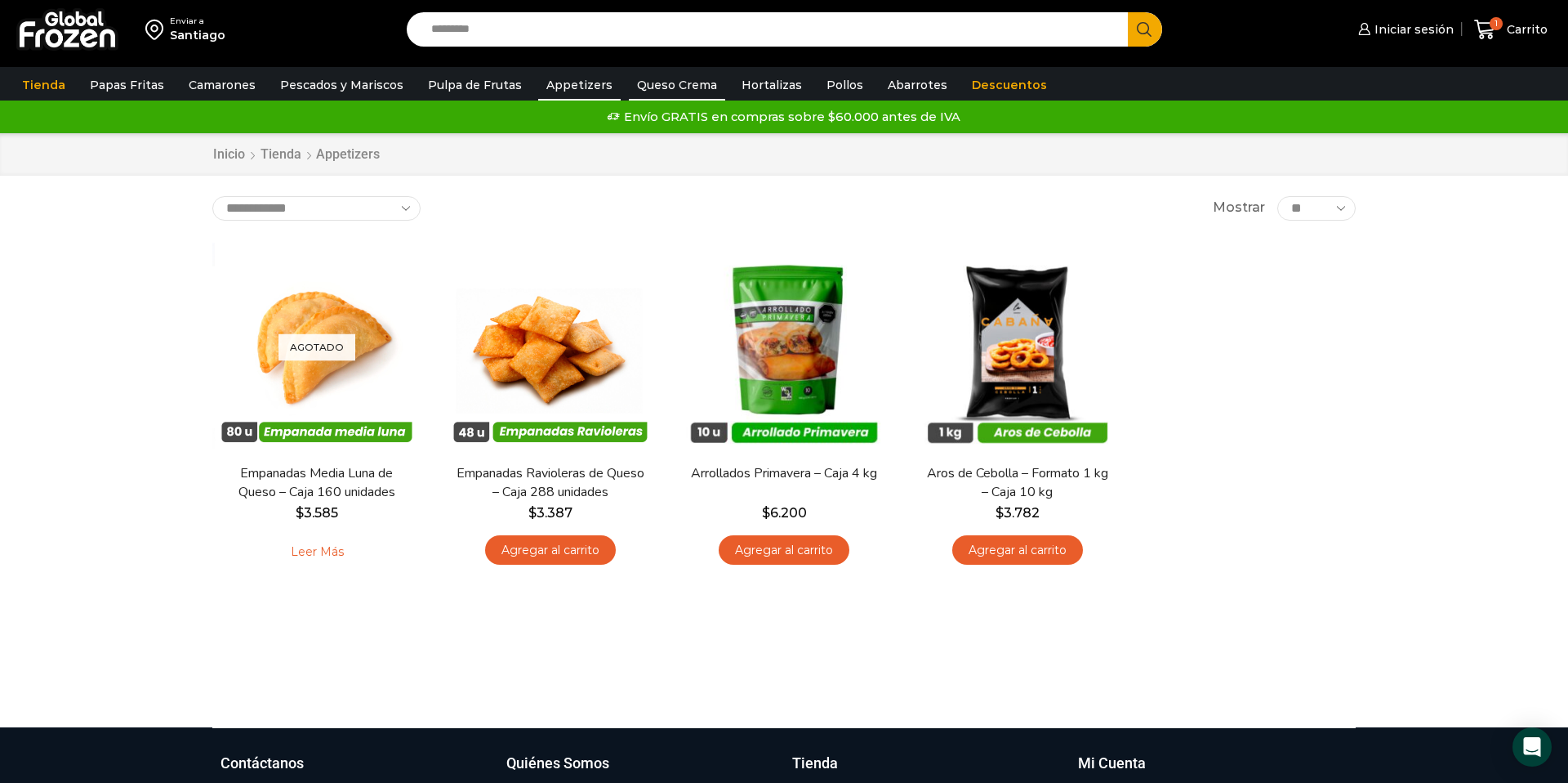
click at [656, 84] on link "Queso Crema" at bounding box center [677, 85] width 97 height 31
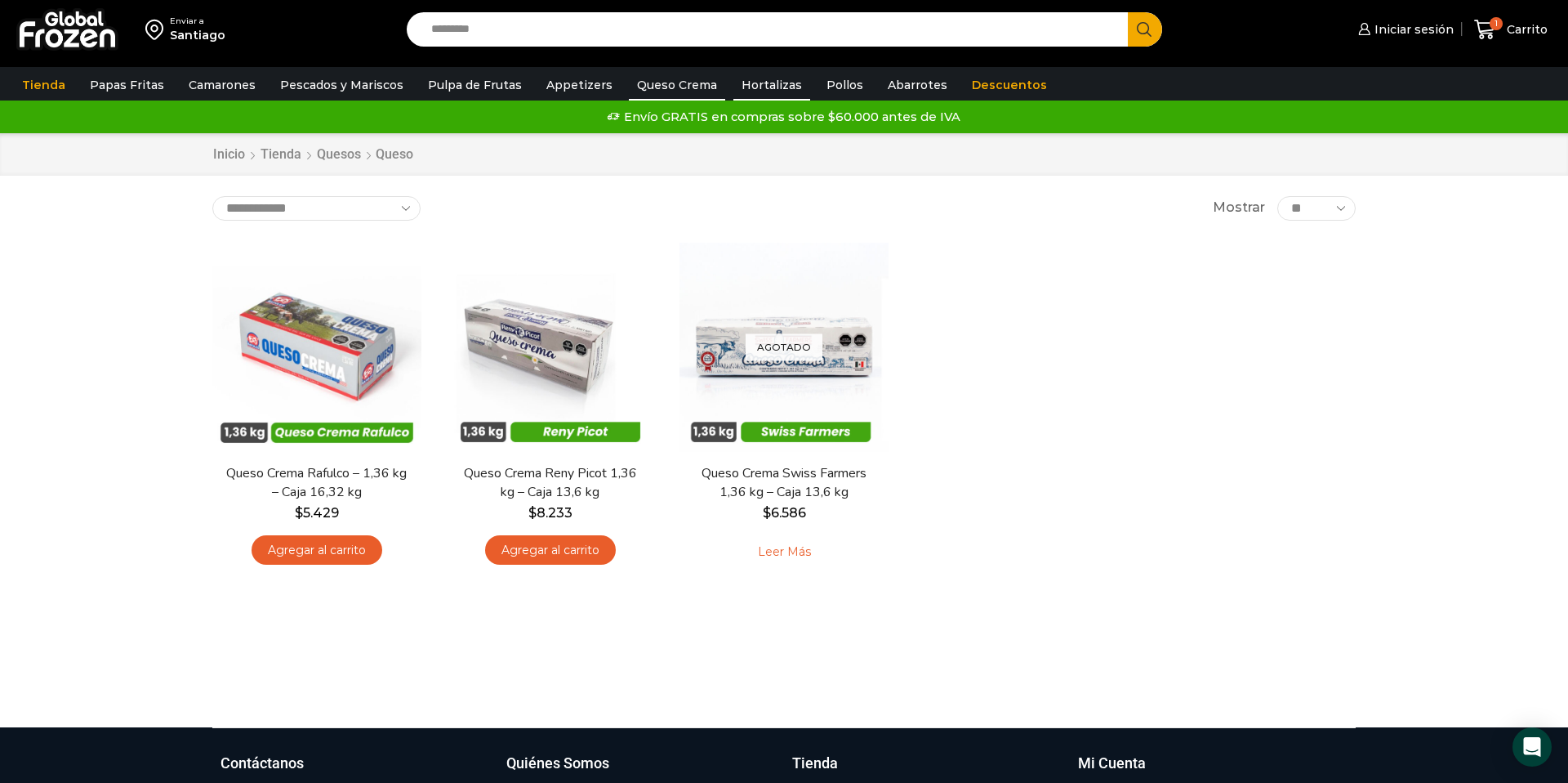
click at [754, 88] on link "Hortalizas" at bounding box center [771, 85] width 77 height 31
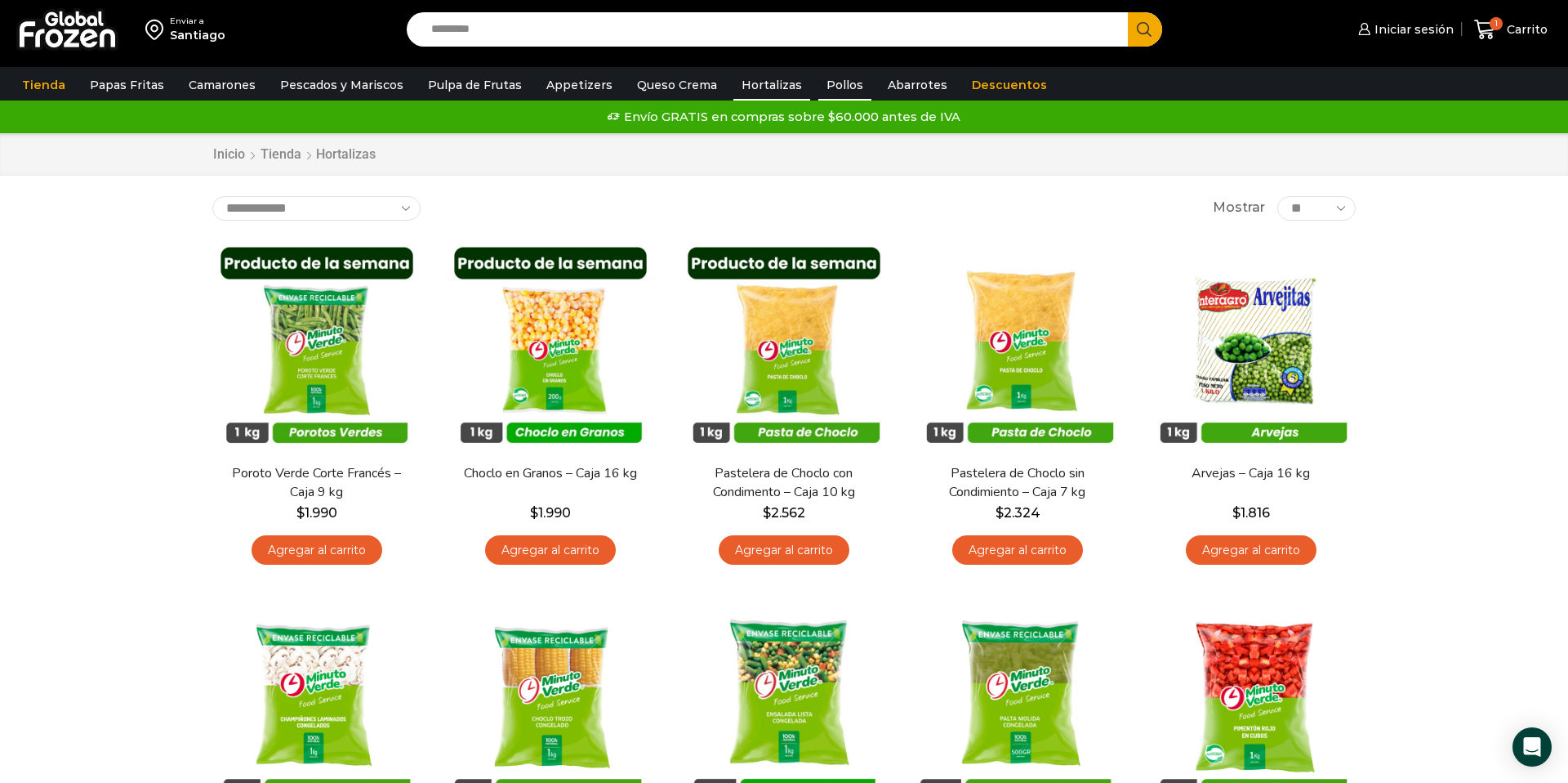
click at [818, 86] on link "Pollos" at bounding box center [845, 85] width 53 height 31
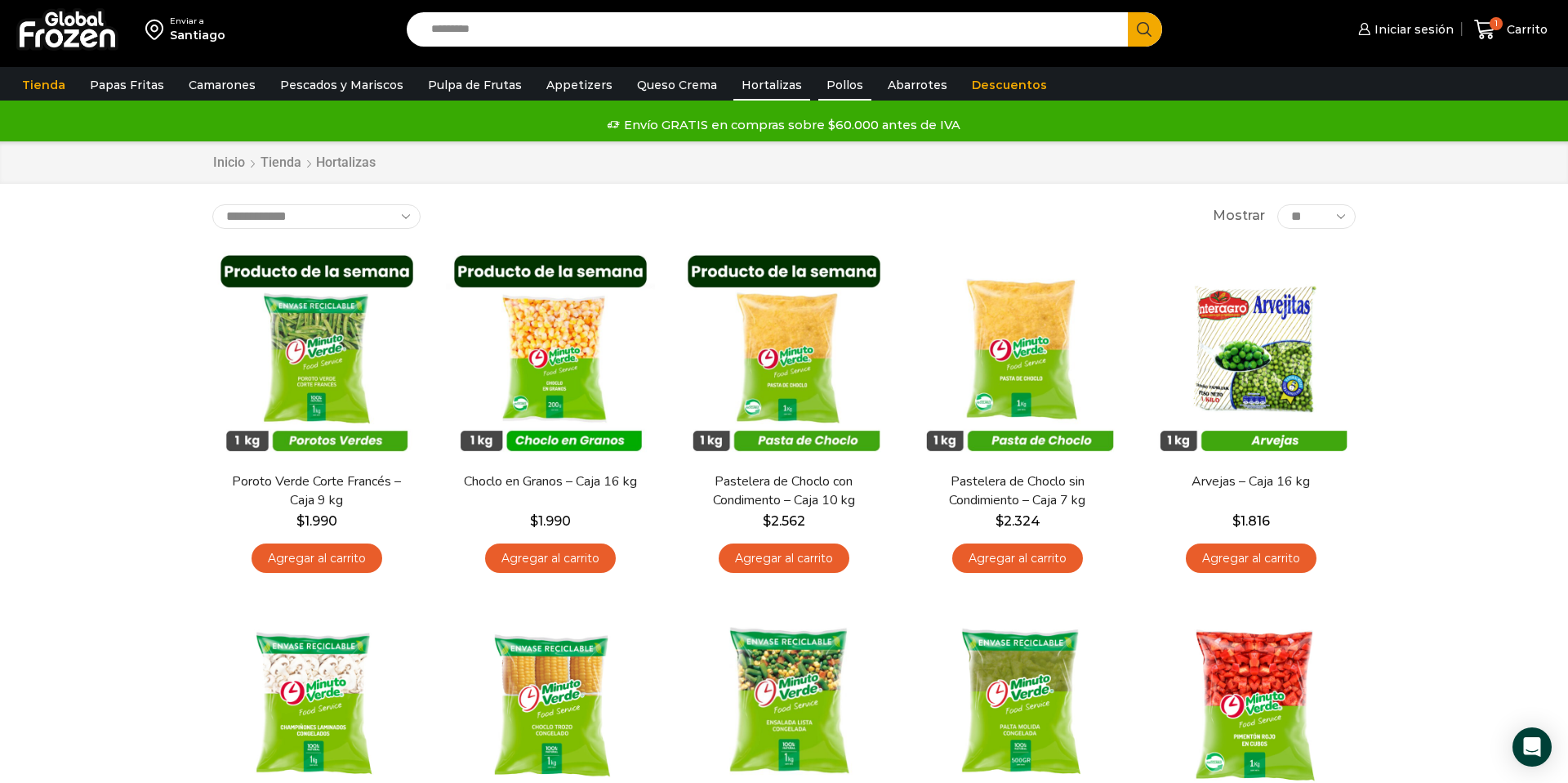
scroll to position [8, 0]
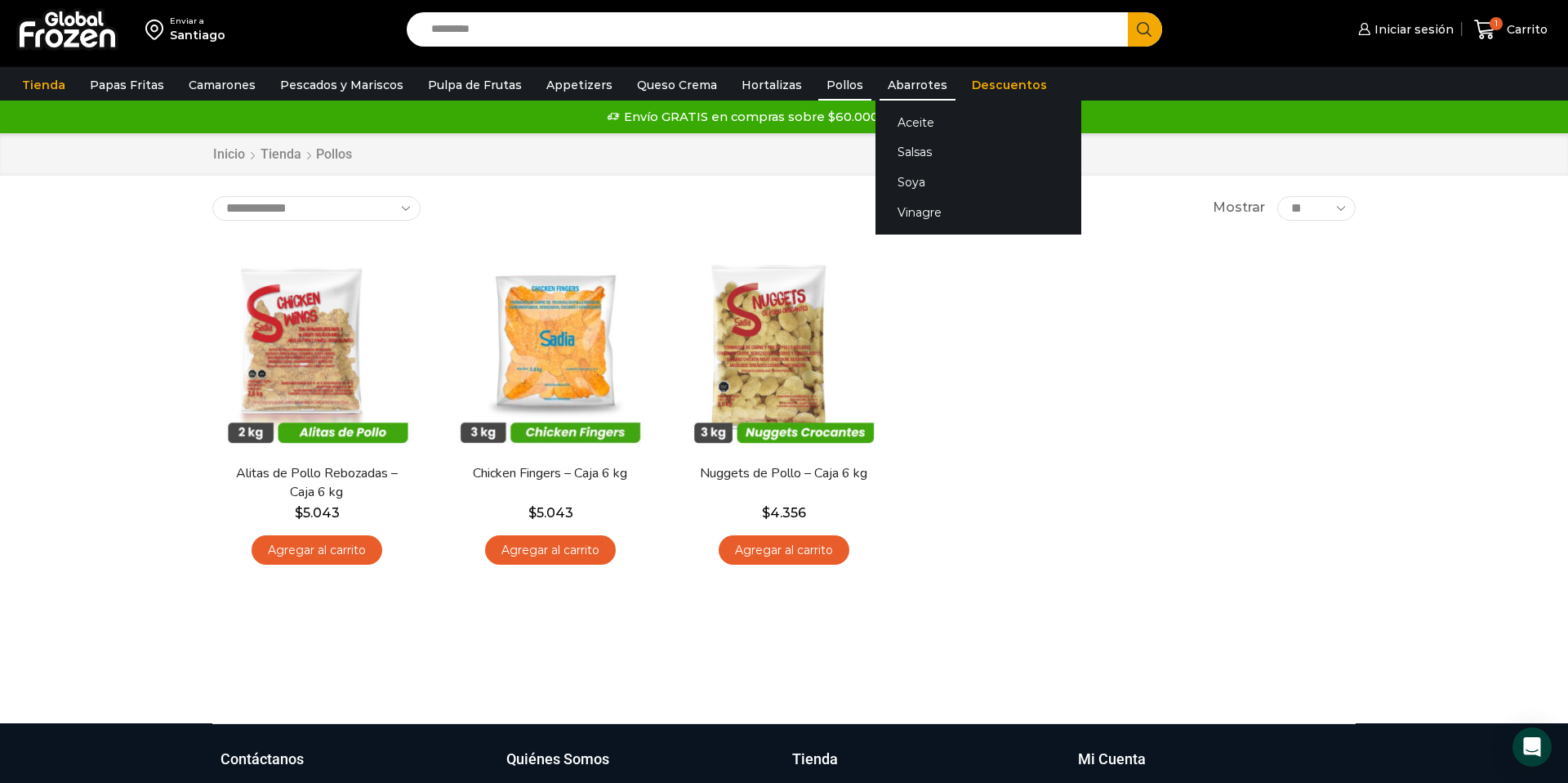
click at [907, 84] on link "Abarrotes" at bounding box center [917, 85] width 76 height 31
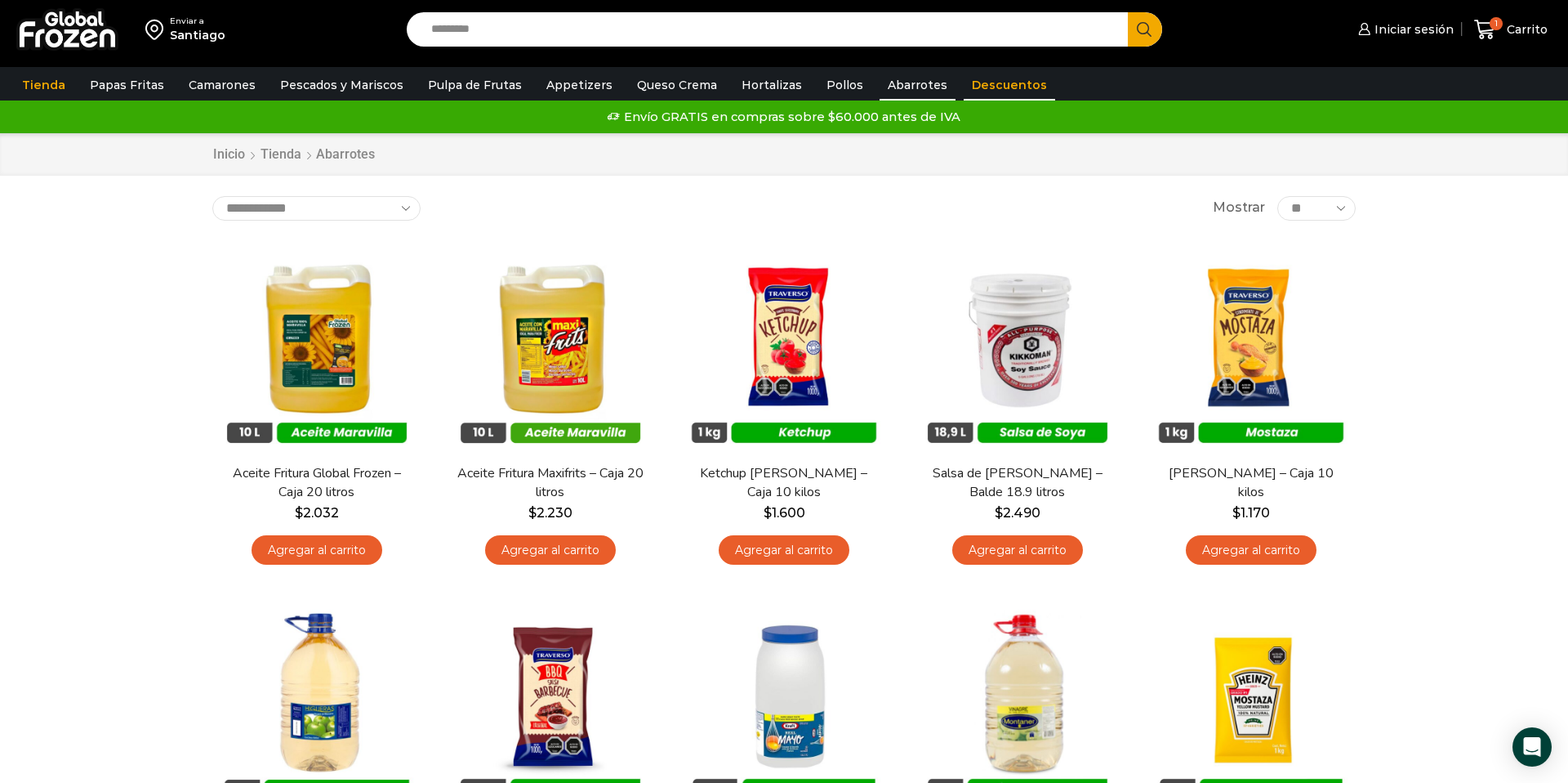
click at [972, 86] on link "Descuentos" at bounding box center [1009, 85] width 91 height 31
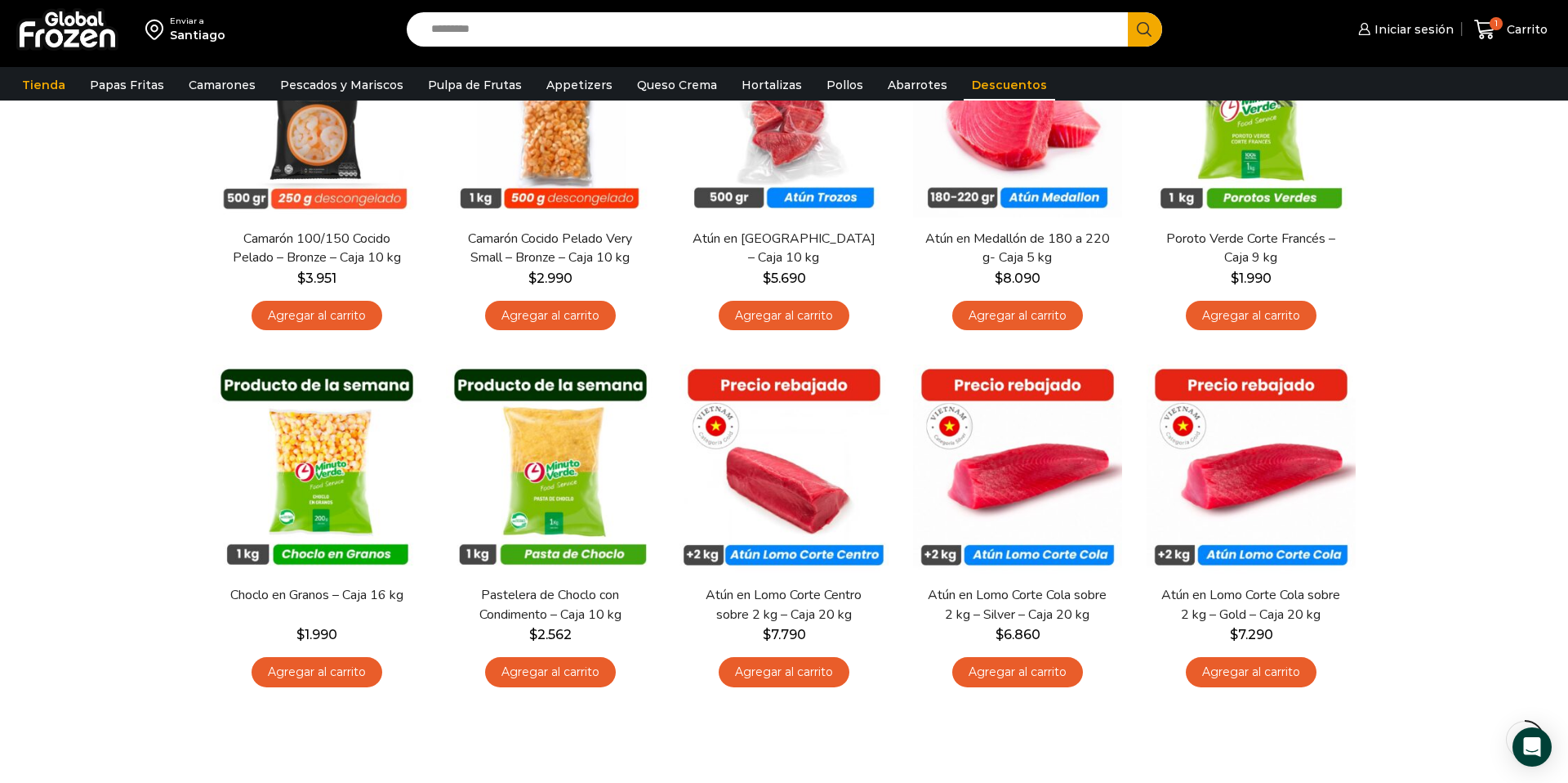
scroll to position [189, 0]
